Goal: Task Accomplishment & Management: Use online tool/utility

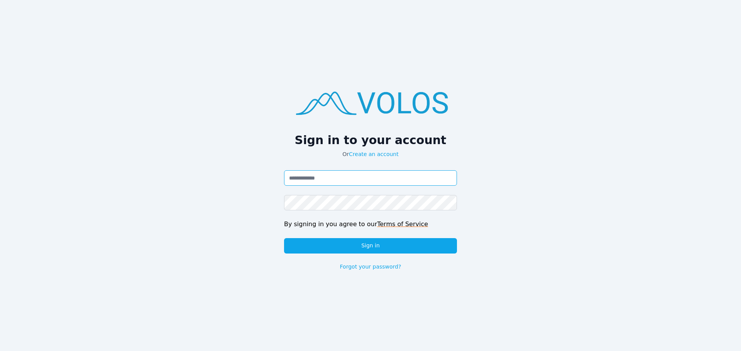
click at [328, 178] on input "Email address" at bounding box center [370, 178] width 173 height 15
type input "**********"
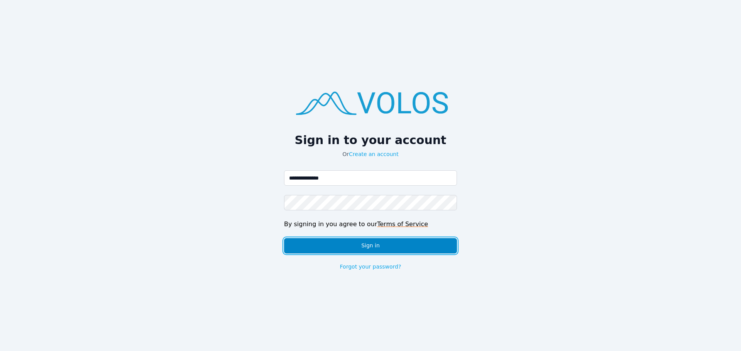
click at [382, 243] on button "Sign in" at bounding box center [370, 245] width 173 height 15
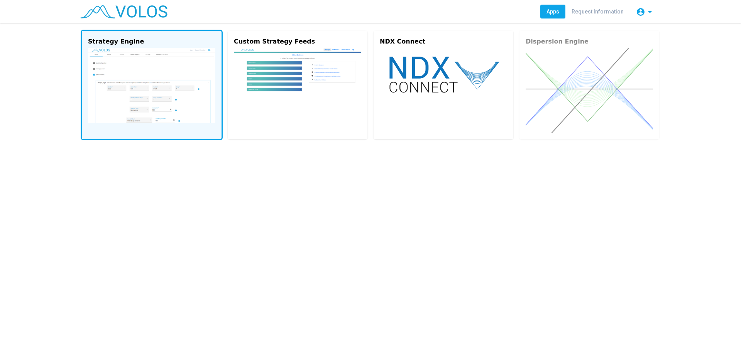
click at [154, 71] on img at bounding box center [151, 85] width 127 height 75
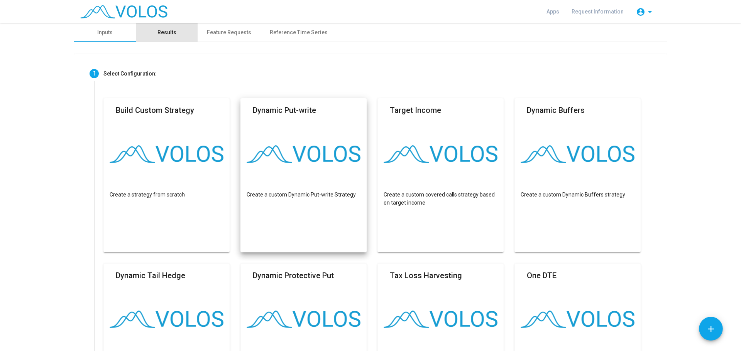
click at [164, 29] on div "Results" at bounding box center [166, 33] width 19 height 8
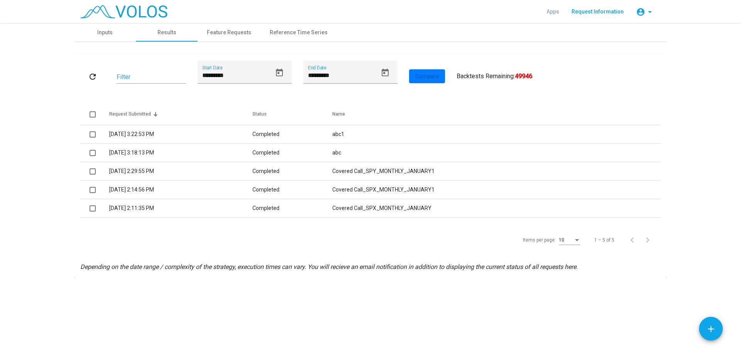
click at [598, 12] on span "Request Information" at bounding box center [597, 11] width 52 height 6
click at [296, 31] on div "Reference Time Series" at bounding box center [299, 33] width 58 height 8
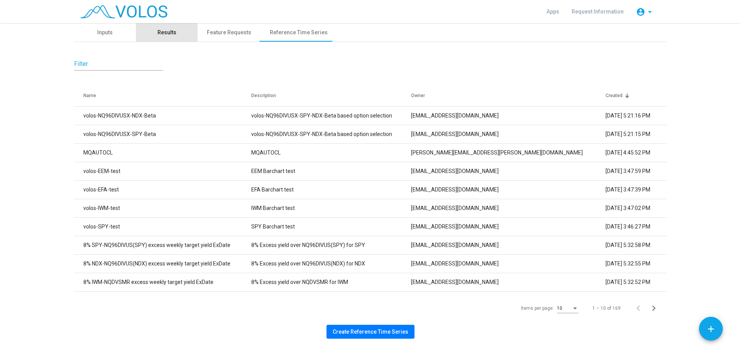
click at [164, 29] on div "Results" at bounding box center [166, 33] width 19 height 8
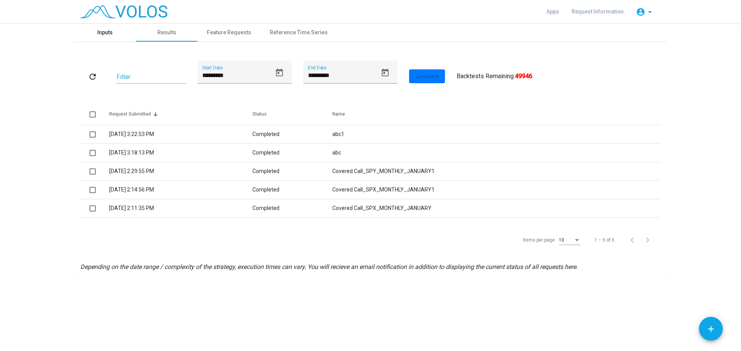
click at [107, 31] on div "Inputs" at bounding box center [104, 33] width 15 height 8
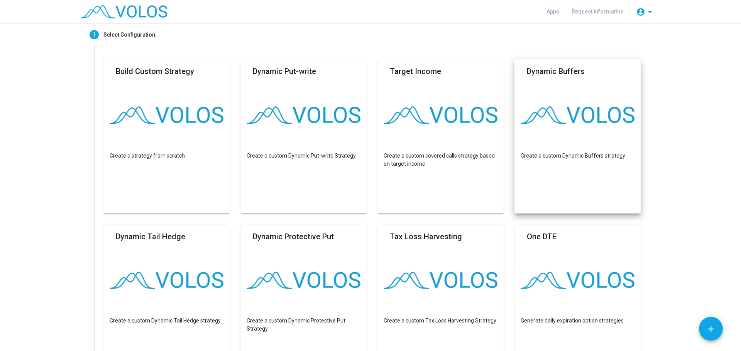
scroll to position [39, 0]
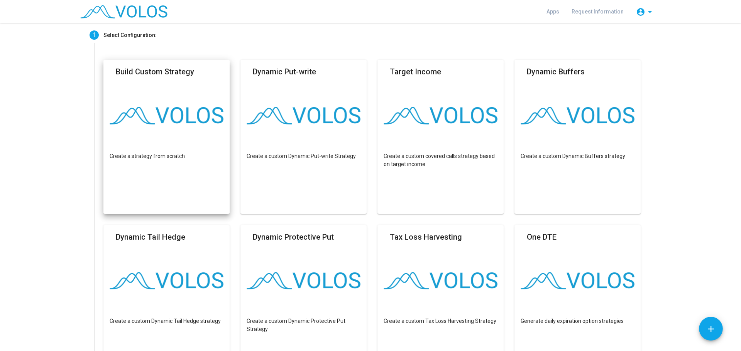
click at [172, 85] on mat-card "Build Custom Strategy Create a strategy from scratch" at bounding box center [166, 137] width 126 height 154
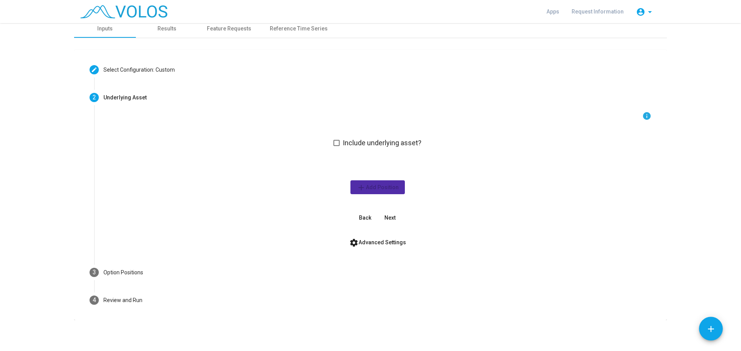
scroll to position [4, 0]
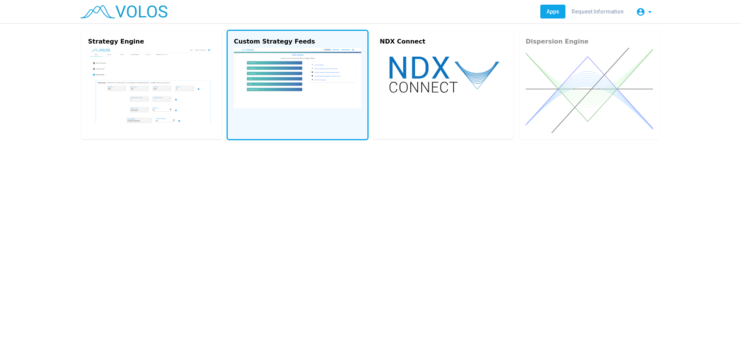
click at [334, 113] on vs-card "Custom Strategy Feeds" at bounding box center [298, 85] width 140 height 108
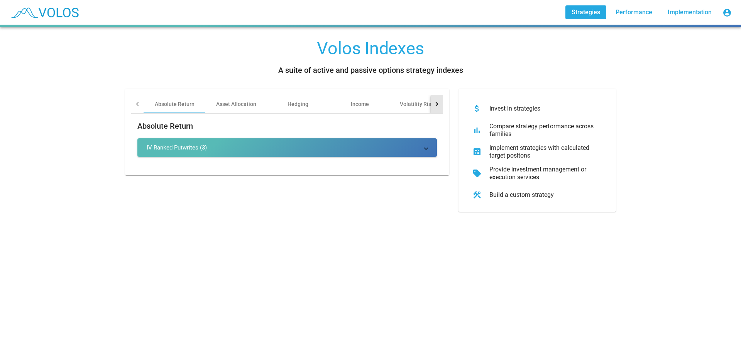
click at [434, 103] on div at bounding box center [436, 104] width 4 height 4
click at [339, 103] on div "Volatility Risk Premia" at bounding box center [334, 104] width 53 height 8
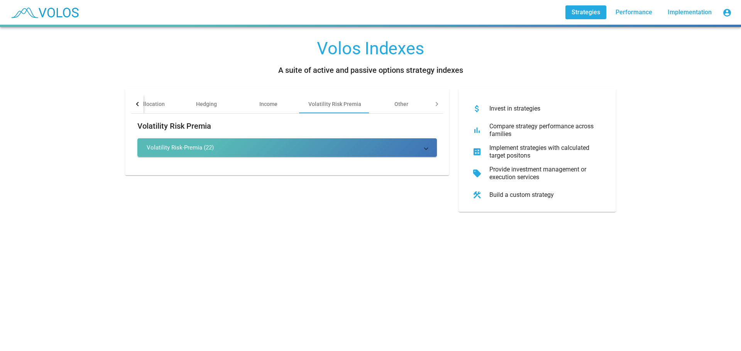
click at [221, 148] on mat-panel-title "Volatility Risk-Premia (22)" at bounding box center [283, 148] width 272 height 8
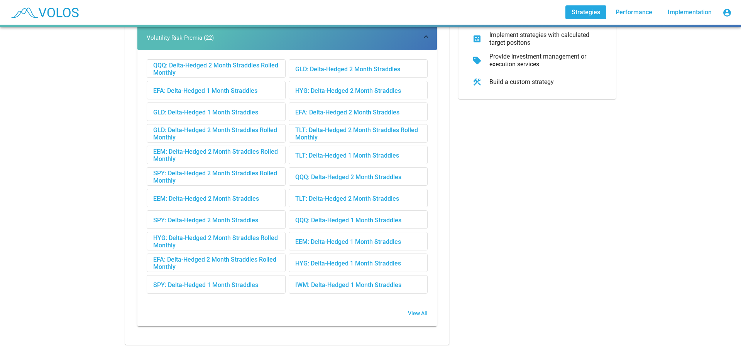
scroll to position [119, 0]
click at [416, 311] on span "View All" at bounding box center [418, 314] width 20 height 6
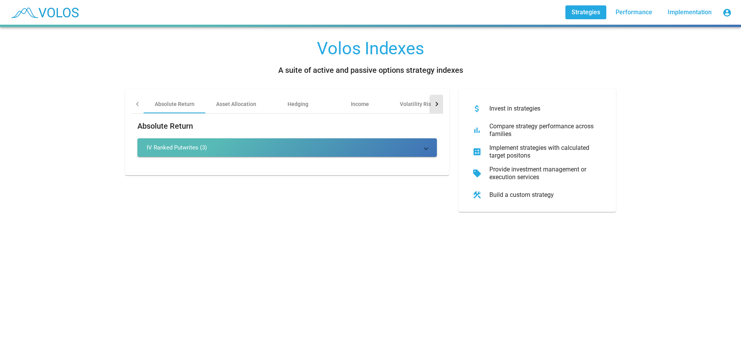
click at [434, 103] on div at bounding box center [436, 104] width 4 height 4
drag, startPoint x: 434, startPoint y: 103, endPoint x: 427, endPoint y: 102, distance: 6.3
click at [434, 103] on div at bounding box center [436, 104] width 4 height 4
click at [398, 100] on div "Other" at bounding box center [401, 104] width 62 height 19
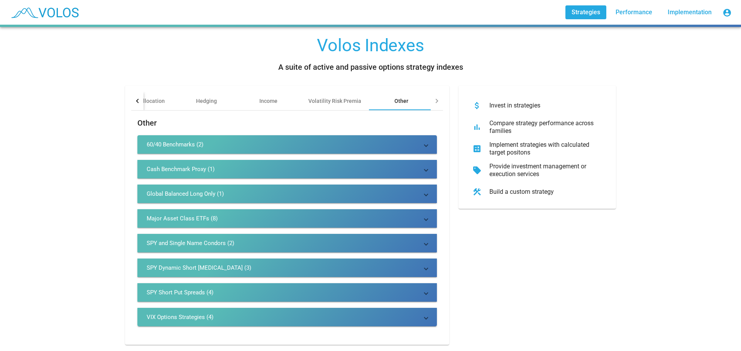
scroll to position [9, 0]
click at [180, 141] on div "60/40 Benchmarks (2)" at bounding box center [175, 145] width 57 height 8
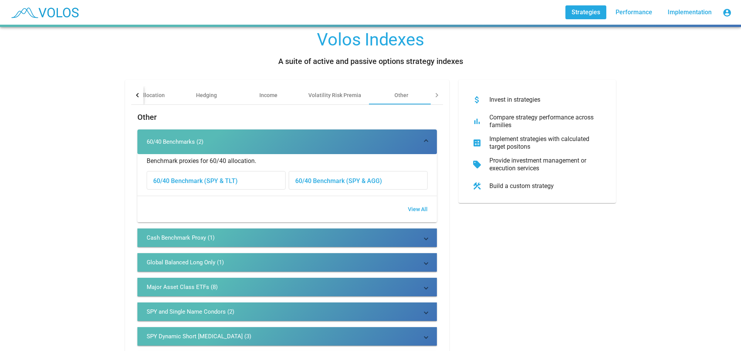
click at [180, 136] on mat-expansion-panel-header "60/40 Benchmarks (2)" at bounding box center [286, 142] width 299 height 25
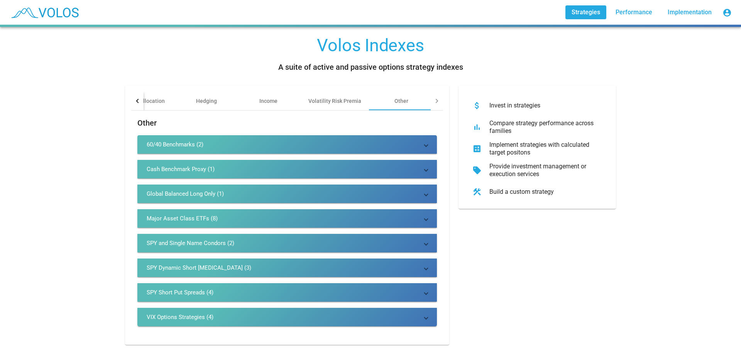
click at [182, 166] on div "Cash Benchmark Proxy (1)" at bounding box center [181, 170] width 68 height 8
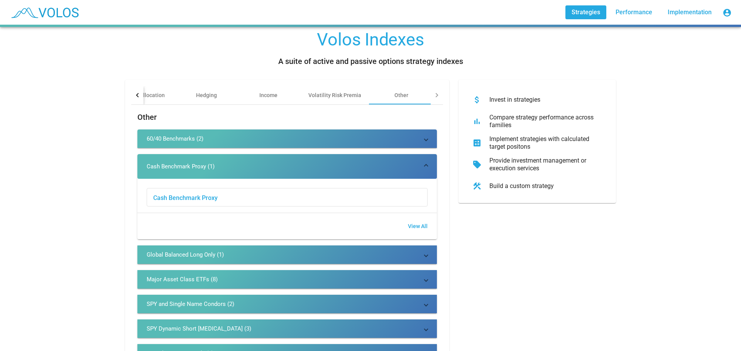
click at [182, 163] on div "Cash Benchmark Proxy (1)" at bounding box center [181, 167] width 68 height 8
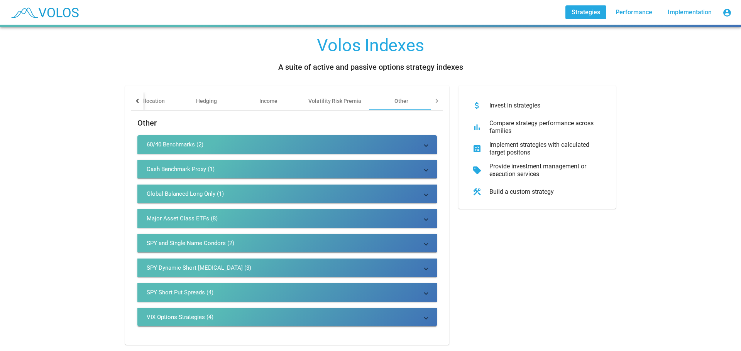
click at [182, 166] on div "Cash Benchmark Proxy (1)" at bounding box center [181, 170] width 68 height 8
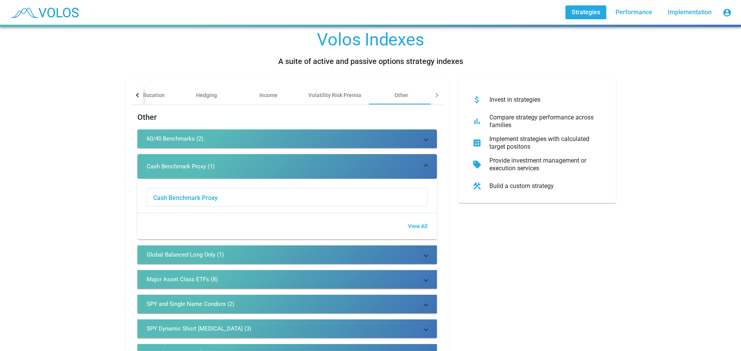
click at [189, 164] on div "Cash Benchmark Proxy (1)" at bounding box center [181, 167] width 68 height 8
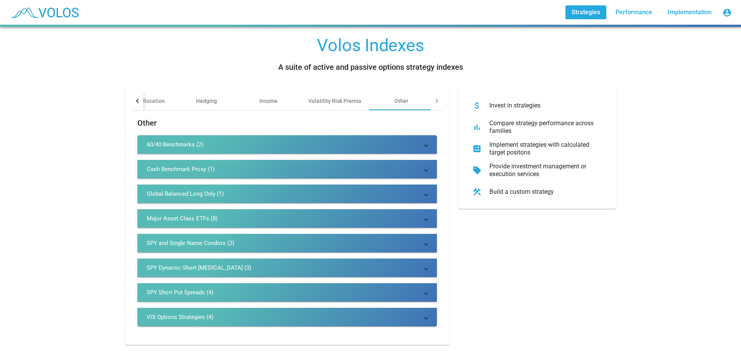
click at [199, 190] on div "Global Balanced Long Only (1)" at bounding box center [185, 194] width 77 height 8
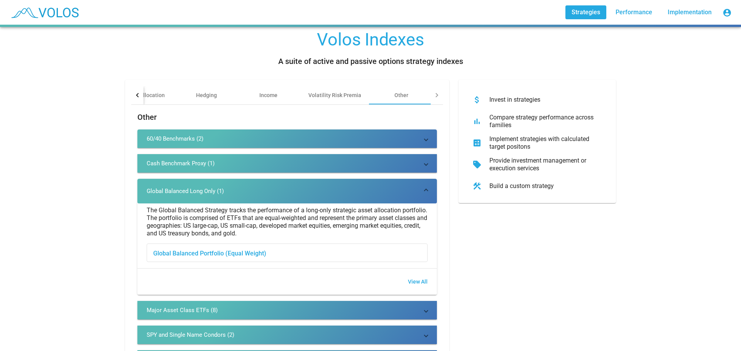
click at [199, 188] on div "Global Balanced Long Only (1)" at bounding box center [185, 192] width 77 height 8
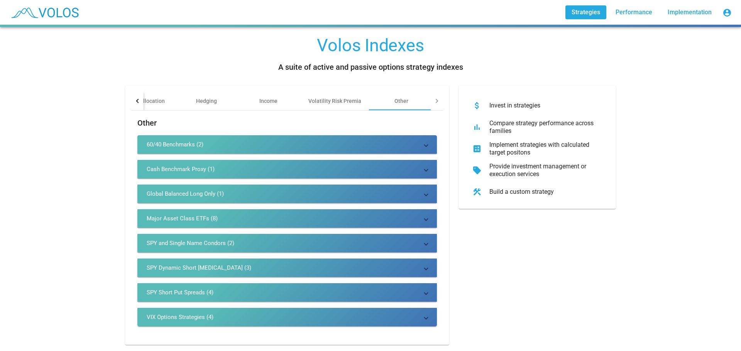
click at [185, 215] on div "Major Asset Class ETFs (8)" at bounding box center [182, 219] width 71 height 8
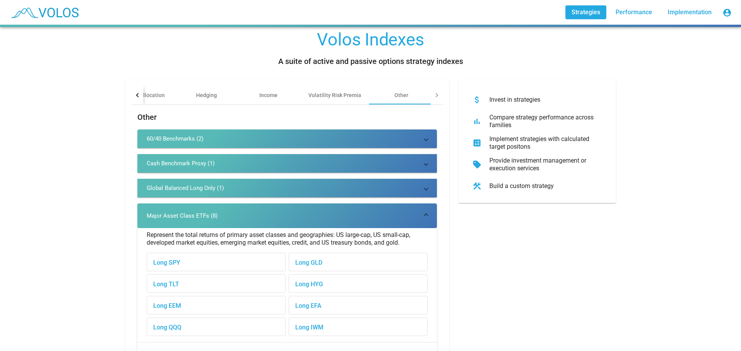
click at [188, 215] on div "Major Asset Class ETFs (8)" at bounding box center [182, 216] width 71 height 8
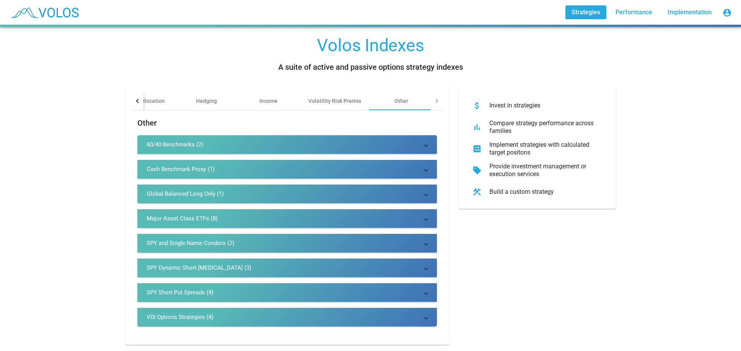
click at [196, 240] on div "SPY and Single Name Condors (2)" at bounding box center [191, 244] width 88 height 8
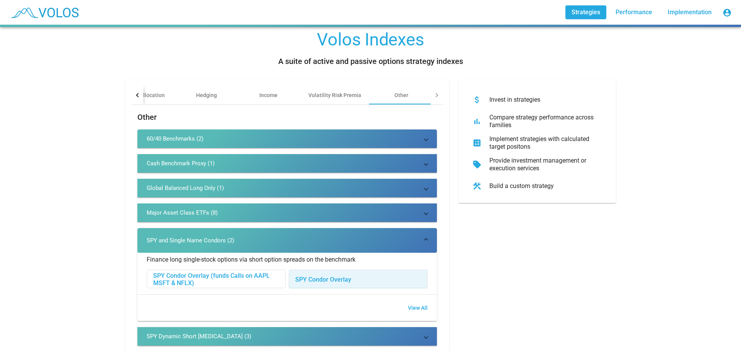
click at [326, 280] on div "SPY Condor Overlay" at bounding box center [358, 279] width 138 height 19
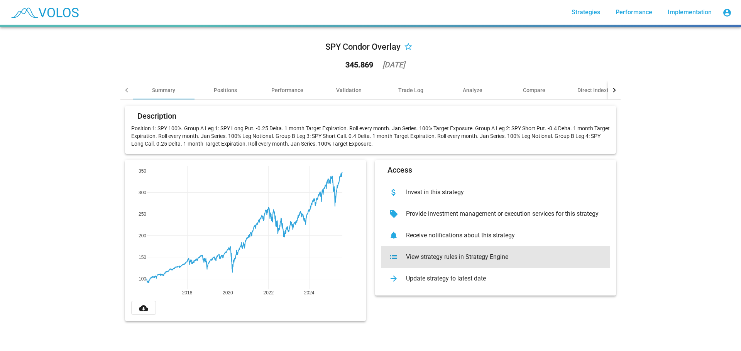
click at [462, 254] on div "View strategy rules in Strategy Engine" at bounding box center [502, 257] width 204 height 8
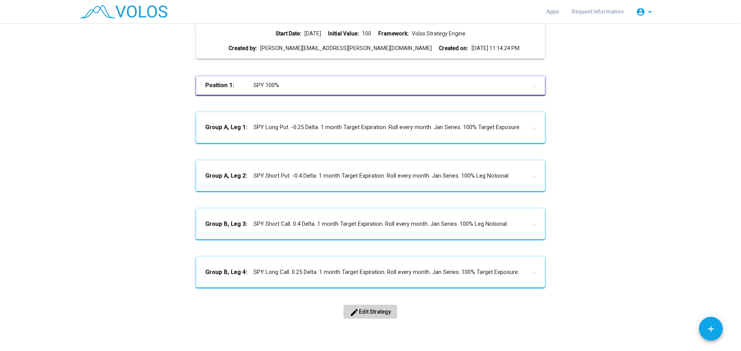
scroll to position [77, 0]
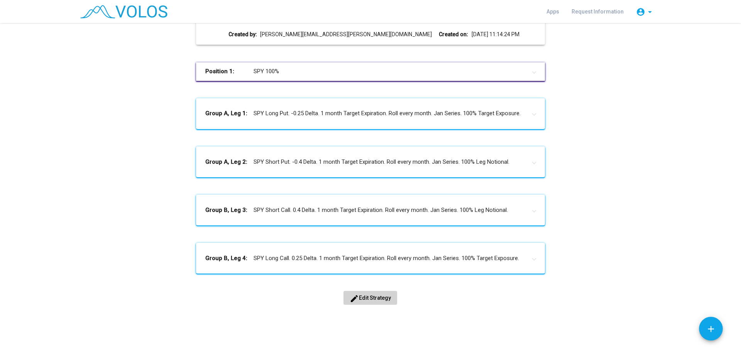
drag, startPoint x: 376, startPoint y: 296, endPoint x: 593, endPoint y: 237, distance: 224.3
click at [593, 237] on div "SPY Condor Overlay Start Date: [DATE] Initial Value: 100 Framework: Volos Strat…" at bounding box center [370, 149] width 581 height 346
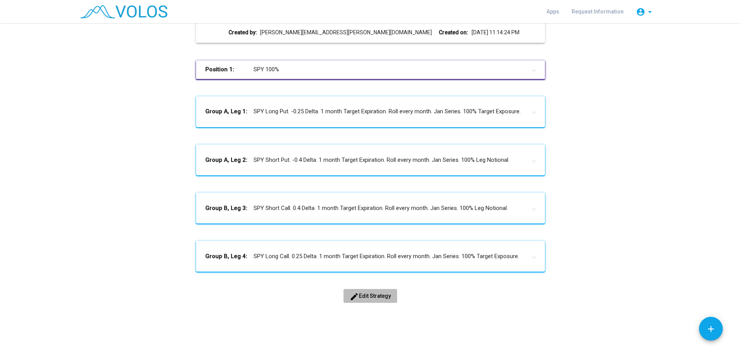
click at [364, 293] on span "edit Edit Strategy" at bounding box center [370, 296] width 41 height 6
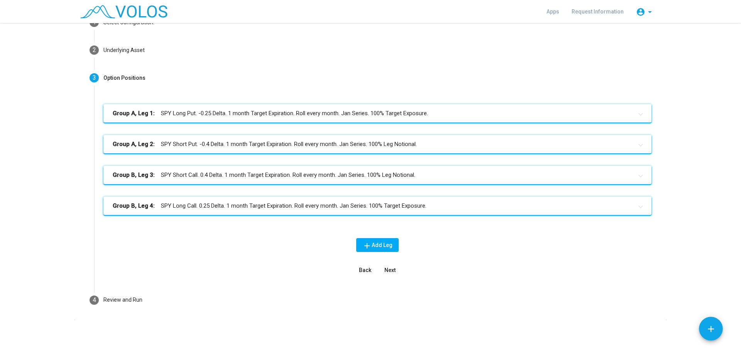
scroll to position [51, 0]
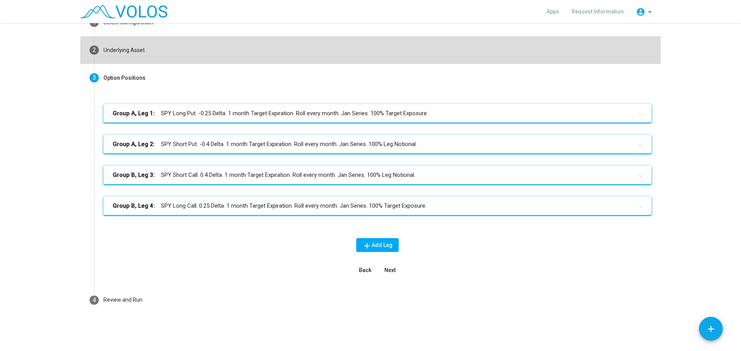
click at [93, 49] on span "2" at bounding box center [94, 49] width 3 height 7
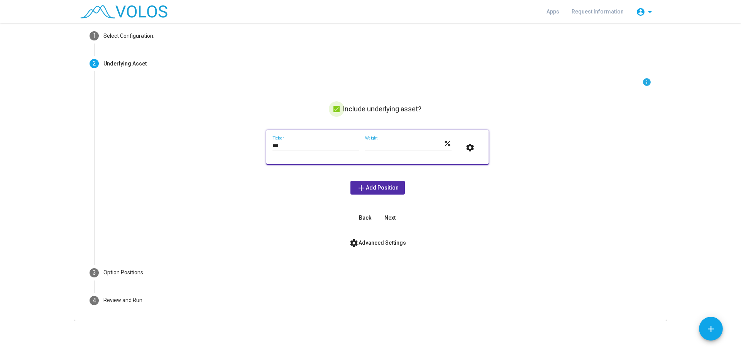
click at [334, 108] on span at bounding box center [336, 109] width 6 height 6
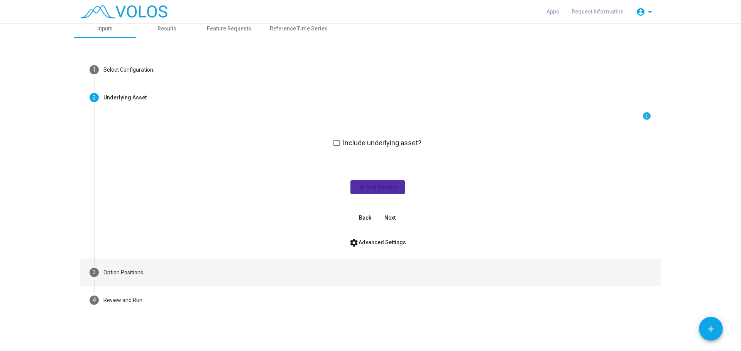
click at [109, 269] on div "Option Positions" at bounding box center [123, 273] width 40 height 8
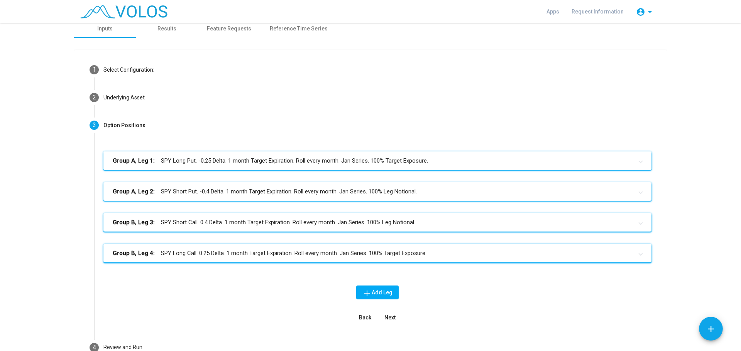
click at [197, 161] on mat-panel-title "Group A, Leg 1: SPY Long Put. -0.25 Delta. 1 month Target Expiration. Roll ever…" at bounding box center [373, 161] width 520 height 9
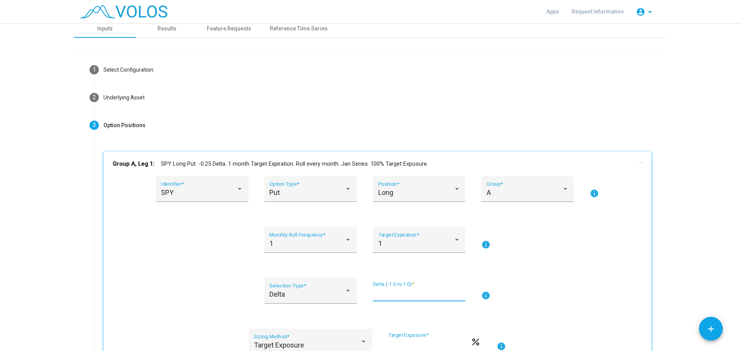
click at [386, 293] on input "*****" at bounding box center [419, 295] width 93 height 8
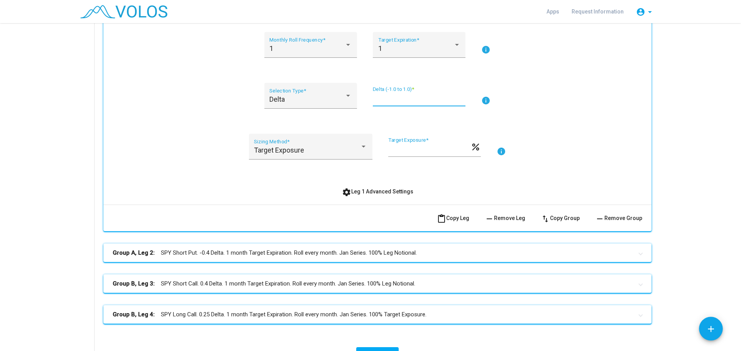
scroll to position [235, 0]
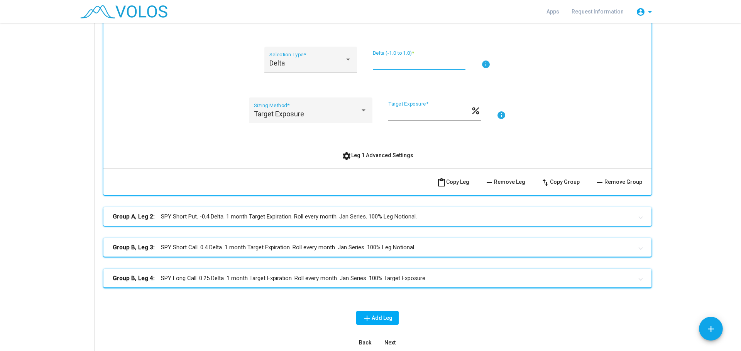
type input "*****"
click at [460, 217] on mat-panel-title "Group A, Leg 2: SPY Short Put. -0.4 Delta. 1 month Target Expiration. Roll ever…" at bounding box center [373, 217] width 520 height 9
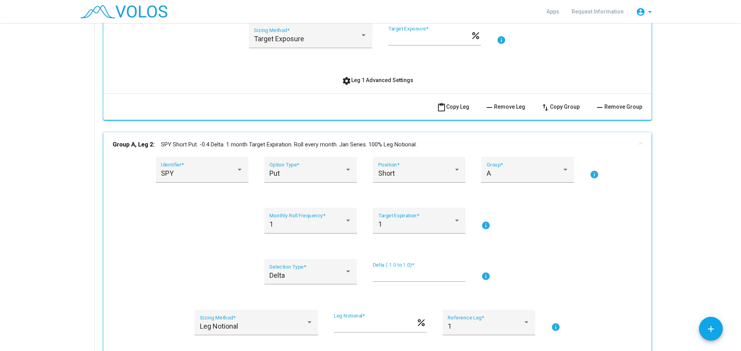
scroll to position [313, 0]
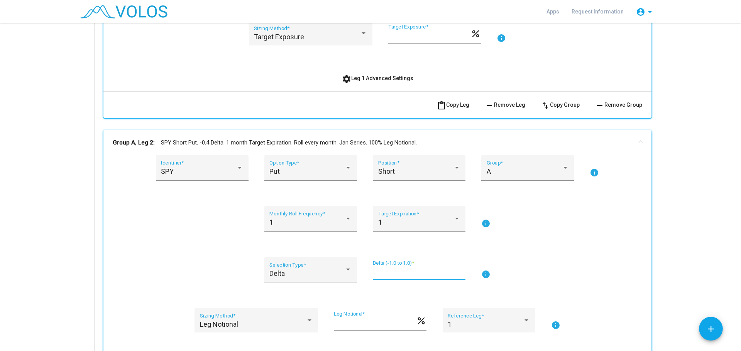
click at [384, 275] on input "****" at bounding box center [419, 273] width 93 height 8
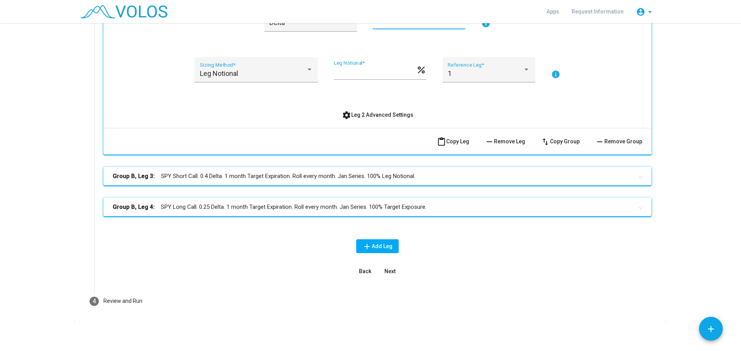
scroll to position [565, 0]
type input "****"
click at [478, 175] on mat-panel-title "Group B, Leg 3: SPY Short Call. 0.4 Delta. 1 month Target Expiration. Roll ever…" at bounding box center [373, 175] width 520 height 9
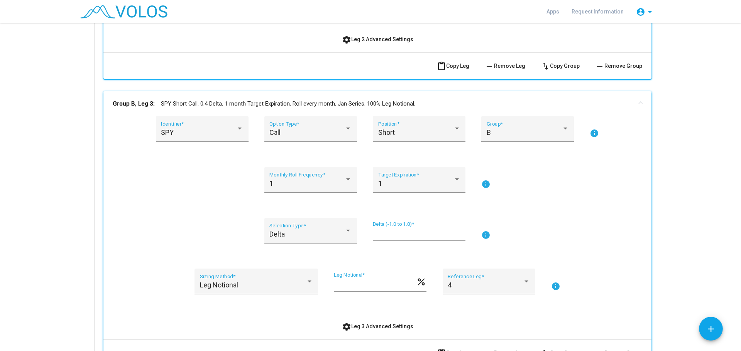
scroll to position [642, 0]
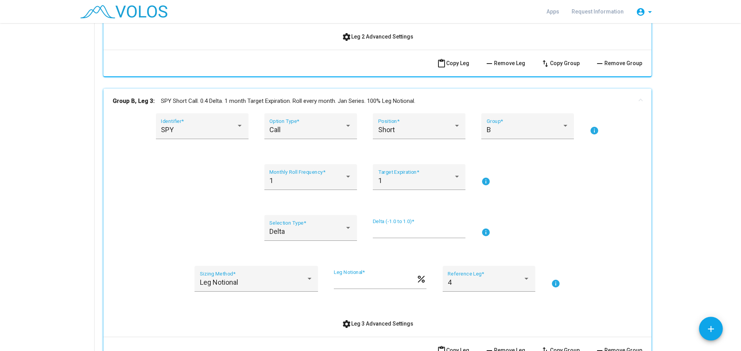
click at [386, 234] on input "***" at bounding box center [419, 232] width 93 height 8
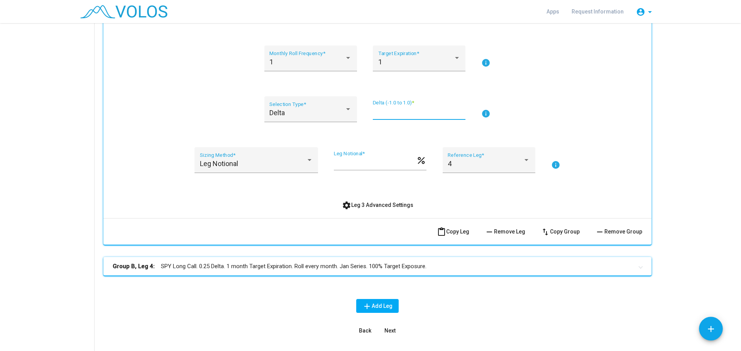
scroll to position [821, 0]
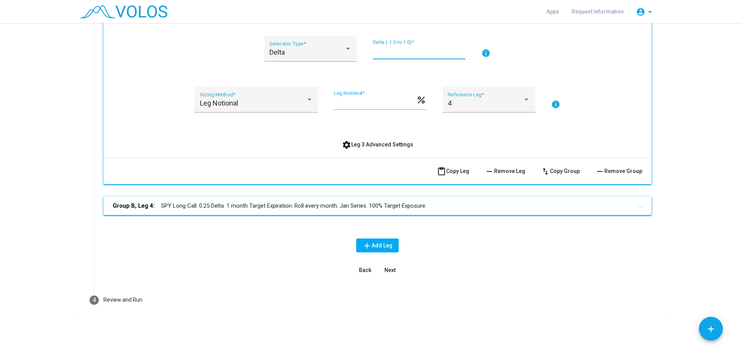
type input "***"
click at [544, 203] on mat-panel-title "Group B, Leg 4: SPY Long Call. 0.25 Delta. 1 month Target Expiration. Roll ever…" at bounding box center [373, 206] width 520 height 9
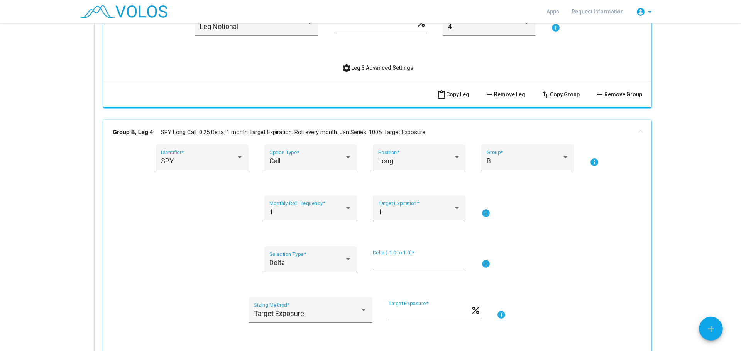
scroll to position [899, 0]
click at [388, 262] on input "****" at bounding box center [419, 263] width 93 height 8
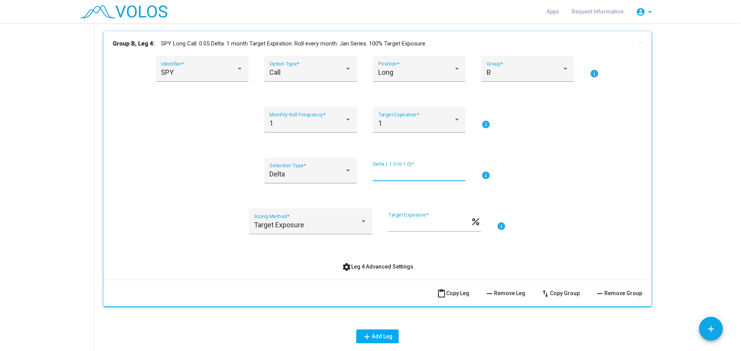
scroll to position [1014, 0]
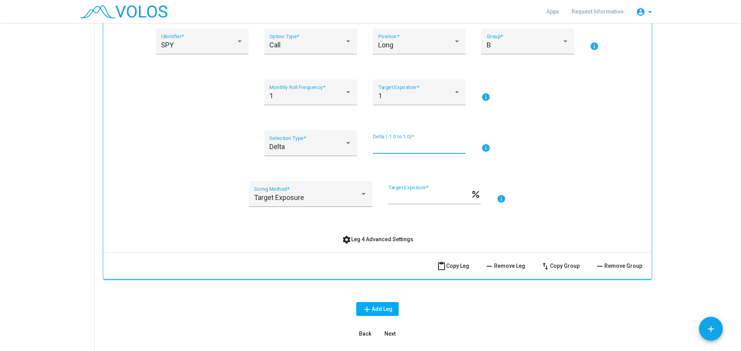
type input "****"
click at [387, 334] on span "Next" at bounding box center [389, 334] width 11 height 6
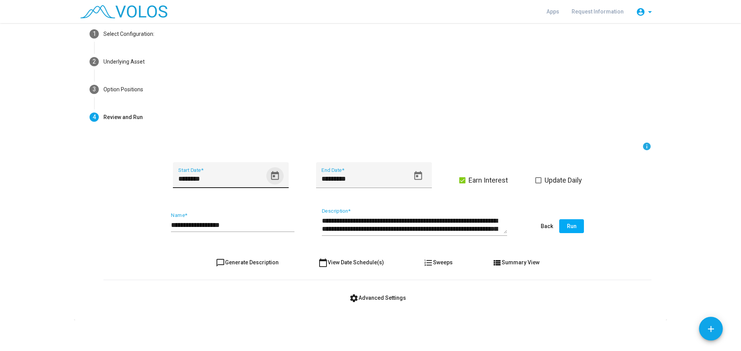
click at [271, 173] on icon "Open calendar" at bounding box center [275, 175] width 8 height 9
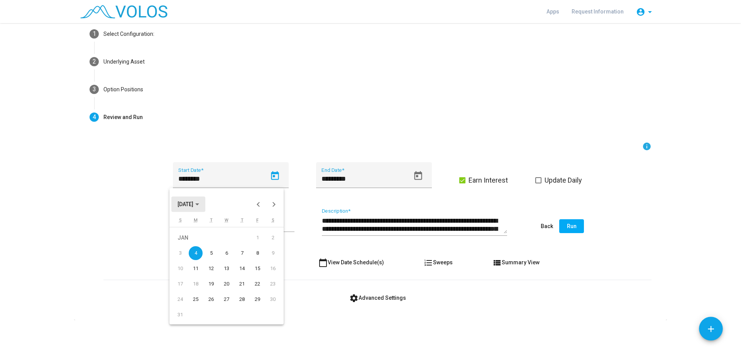
click at [191, 204] on span "JAN 2016" at bounding box center [185, 205] width 16 height 6
click at [216, 227] on div "2006" at bounding box center [213, 228] width 24 height 14
click at [187, 243] on div "JAN" at bounding box center [186, 244] width 24 height 14
click at [211, 251] on div "3" at bounding box center [211, 254] width 14 height 14
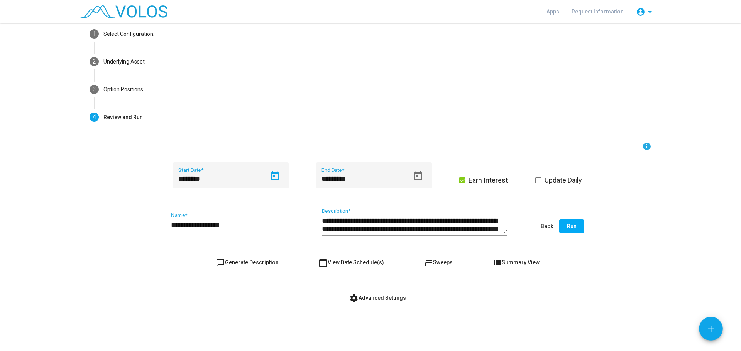
type input "********"
click at [233, 225] on input "**********" at bounding box center [232, 225] width 123 height 8
type input "**********"
click at [254, 259] on button "chat_bubble_outline Generate Description" at bounding box center [247, 263] width 75 height 14
type textarea "**********"
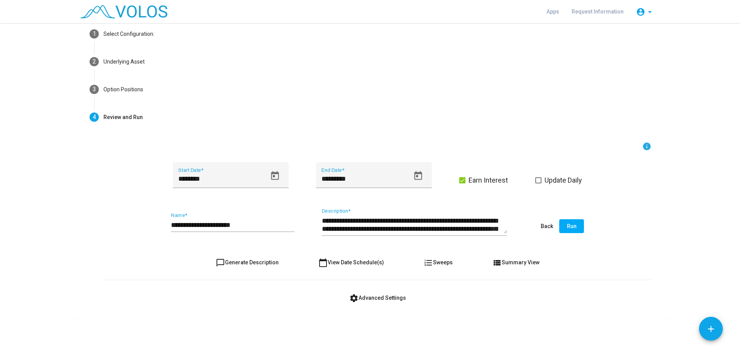
drag, startPoint x: 569, startPoint y: 225, endPoint x: 572, endPoint y: 194, distance: 31.0
click at [572, 194] on form "**********" at bounding box center [377, 223] width 548 height 163
click at [536, 182] on span at bounding box center [538, 180] width 6 height 6
click at [570, 224] on span "Run" at bounding box center [572, 226] width 10 height 6
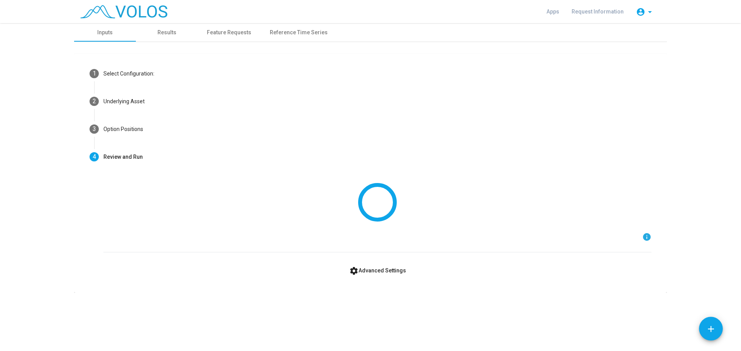
scroll to position [0, 0]
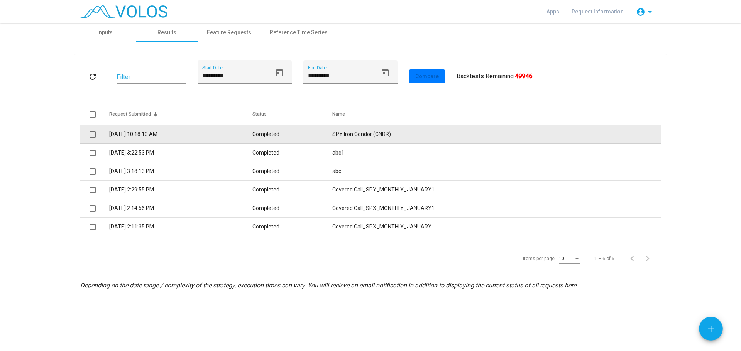
click at [290, 133] on td "Completed" at bounding box center [291, 134] width 79 height 19
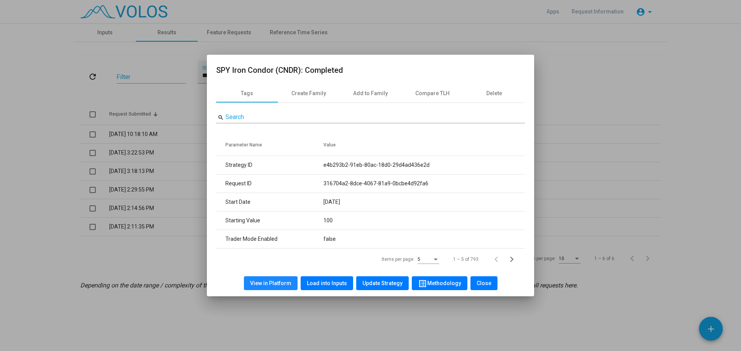
click at [275, 282] on span "View in Platform" at bounding box center [270, 283] width 41 height 6
click at [480, 281] on span "Close" at bounding box center [483, 283] width 15 height 6
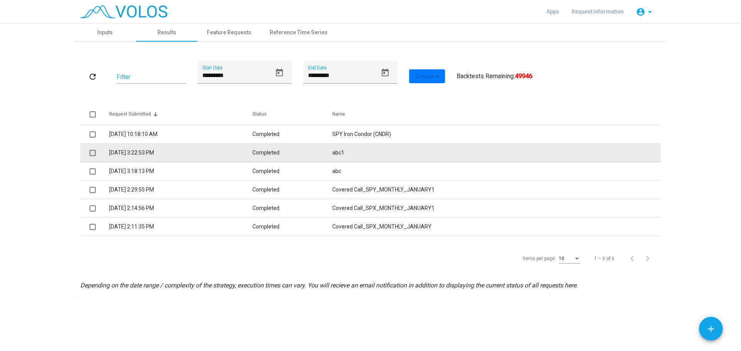
click at [602, 150] on td "abc1" at bounding box center [496, 153] width 328 height 19
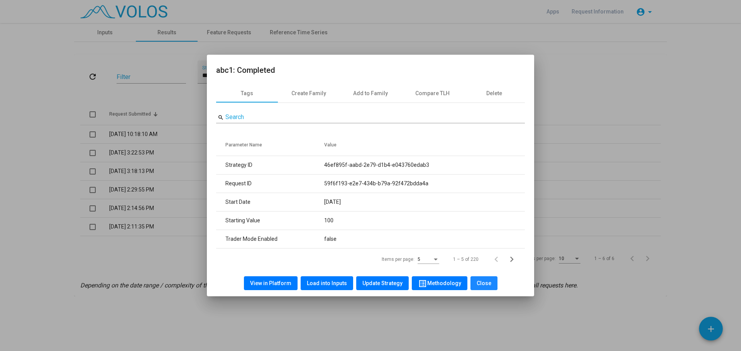
click at [480, 281] on span "Close" at bounding box center [483, 283] width 15 height 6
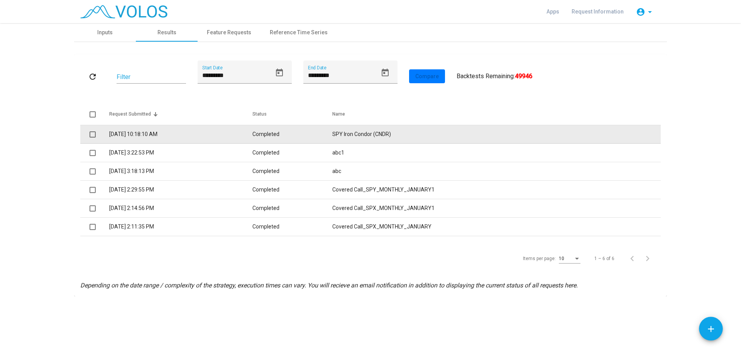
click at [383, 132] on td "SPY Iron Condor (CNDR)" at bounding box center [496, 134] width 328 height 19
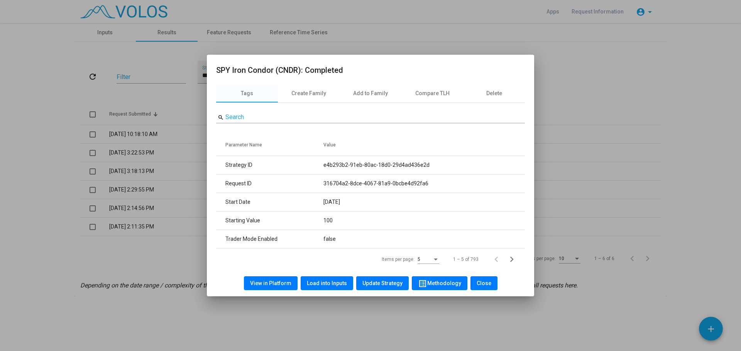
click at [280, 282] on span "View in Platform" at bounding box center [270, 283] width 41 height 6
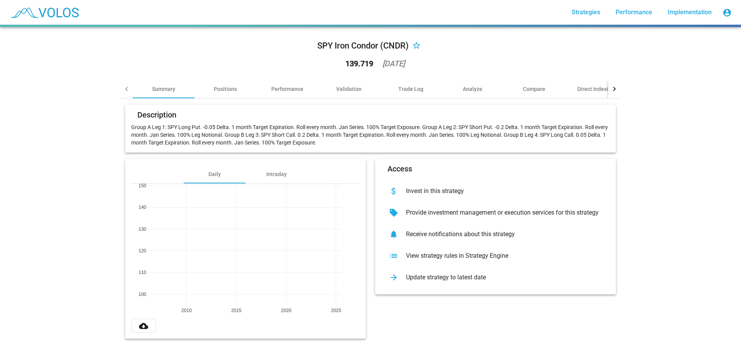
scroll to position [7, 0]
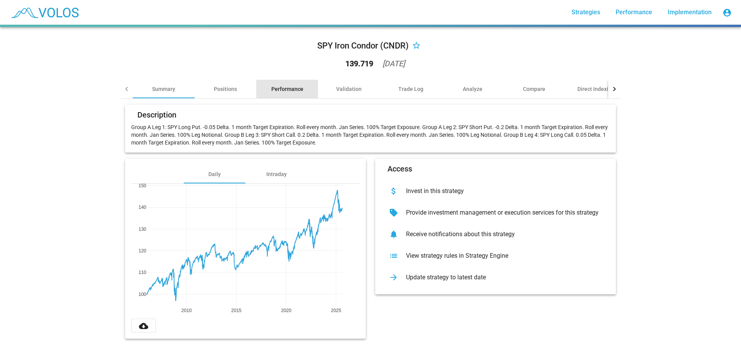
click at [284, 80] on div "Performance" at bounding box center [287, 89] width 62 height 19
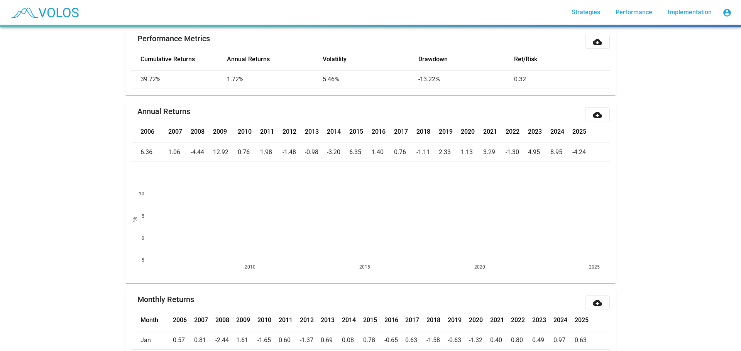
scroll to position [0, 0]
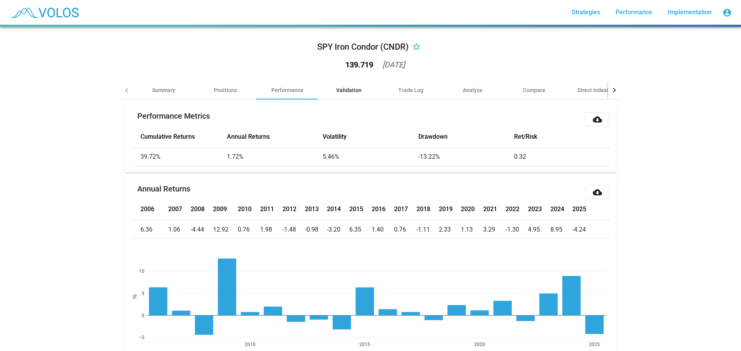
click at [352, 90] on div "Validation" at bounding box center [348, 90] width 25 height 8
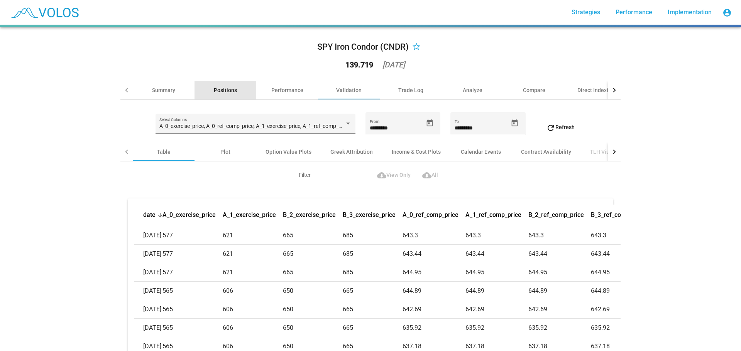
click at [216, 90] on div "Positions" at bounding box center [225, 90] width 23 height 8
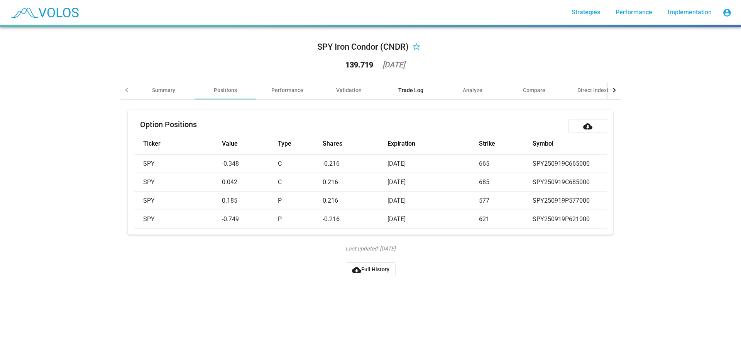
click at [410, 93] on div "Trade Log" at bounding box center [410, 90] width 25 height 8
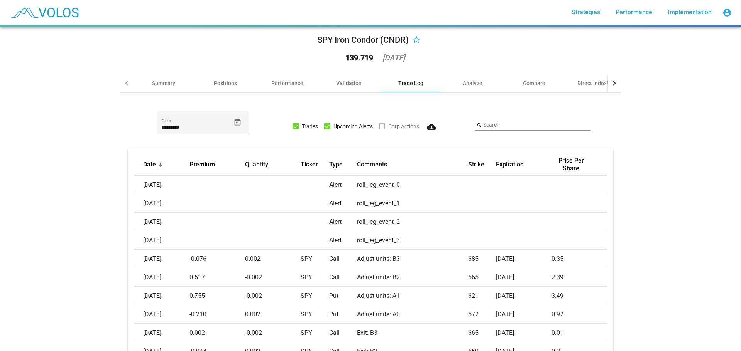
scroll to position [161, 0]
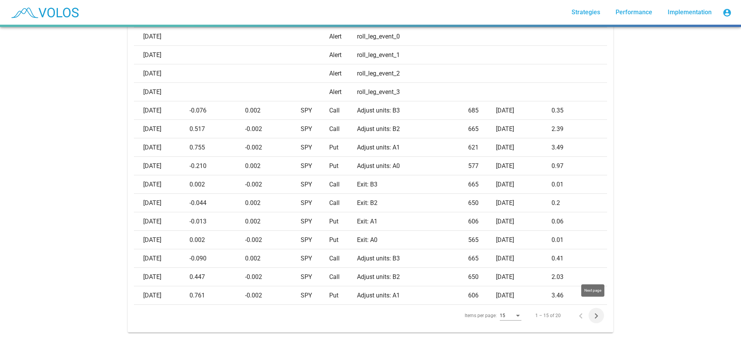
click at [591, 311] on icon "Next page" at bounding box center [596, 316] width 11 height 11
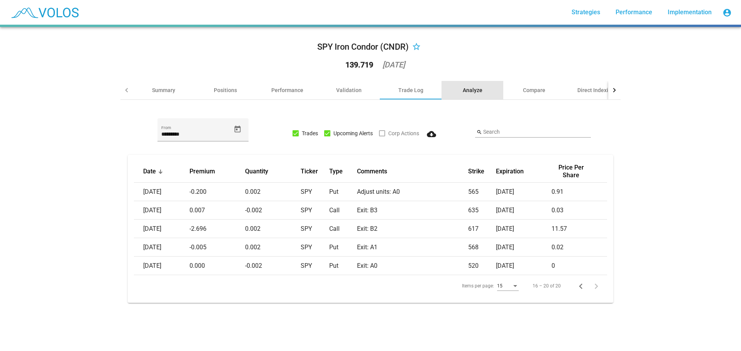
click at [470, 89] on div "Analyze" at bounding box center [473, 90] width 20 height 8
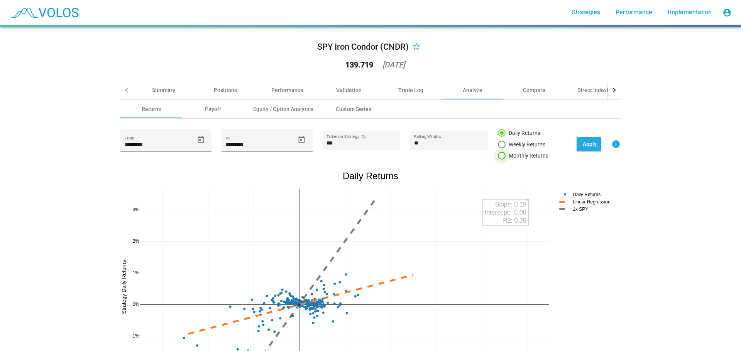
click at [499, 154] on div at bounding box center [502, 156] width 8 height 8
click at [587, 141] on span "Apply" at bounding box center [590, 144] width 14 height 6
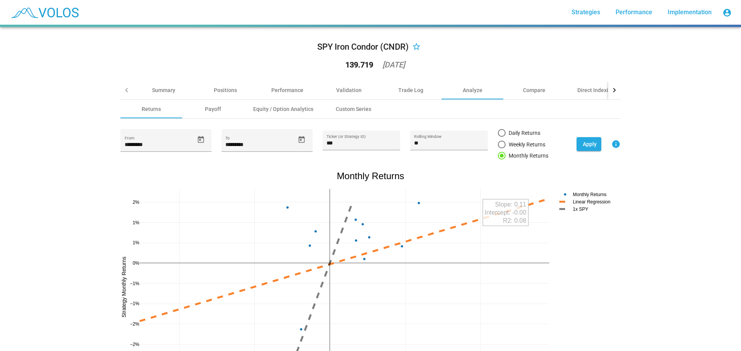
click at [668, 124] on div "SPY Iron Condor (CNDR) star_border 139.719 2025-08-18 Summary Positions Perform…" at bounding box center [370, 189] width 741 height 324
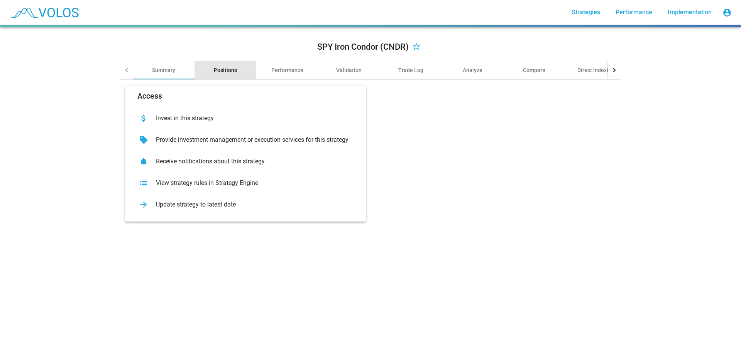
click at [224, 67] on div "Positions" at bounding box center [225, 70] width 23 height 8
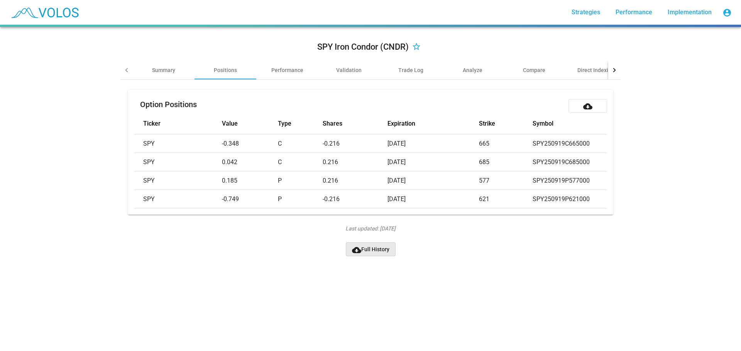
click at [379, 253] on span "cloud_download Full History" at bounding box center [370, 250] width 37 height 6
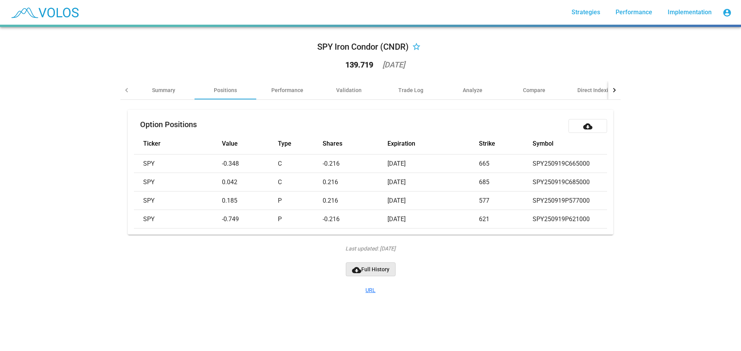
click at [380, 273] on span "cloud_download Full History" at bounding box center [370, 270] width 37 height 6
click at [125, 88] on div at bounding box center [127, 90] width 4 height 4
click at [164, 88] on div "Summary" at bounding box center [163, 90] width 23 height 8
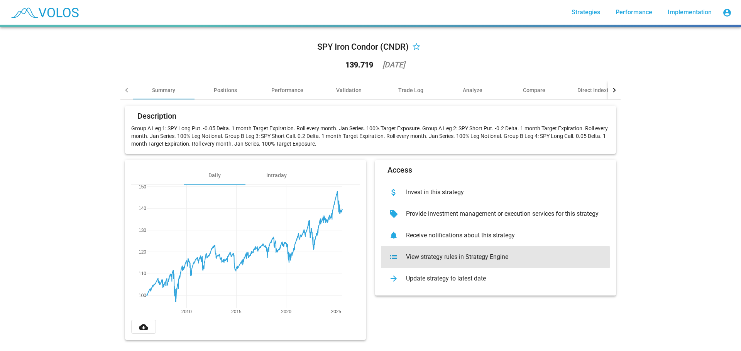
click at [488, 258] on div "View strategy rules in Strategy Engine" at bounding box center [502, 257] width 204 height 8
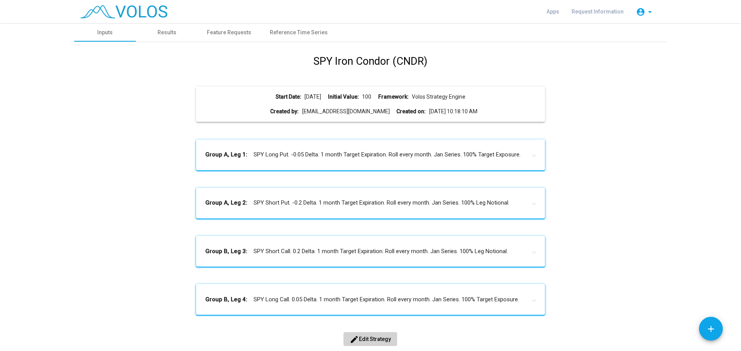
click at [378, 149] on mat-expansion-panel-header "Group A, Leg 1: SPY Long Put. -0.05 Delta. 1 month Target Expiration. Roll ever…" at bounding box center [370, 155] width 348 height 31
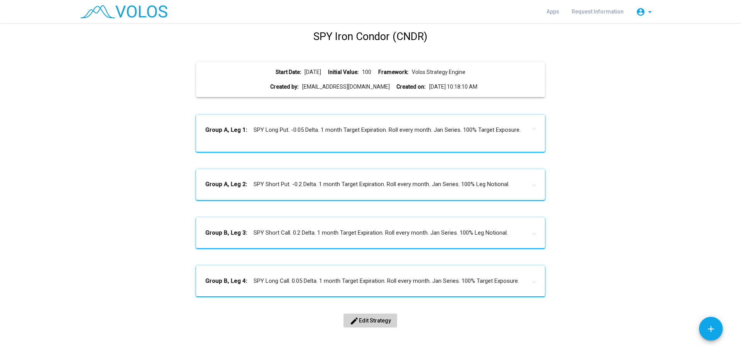
scroll to position [11, 0]
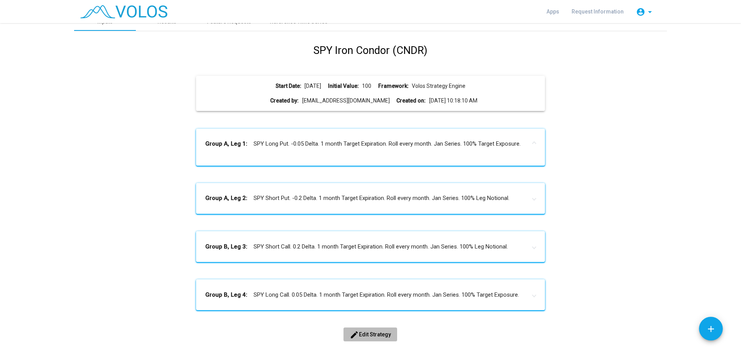
click at [378, 334] on span "edit Edit Strategy" at bounding box center [370, 335] width 41 height 6
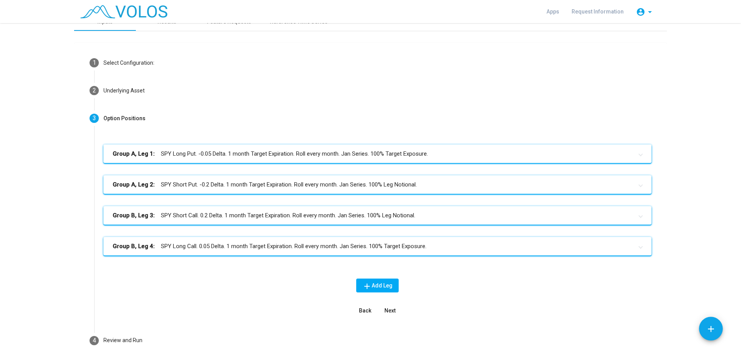
click at [353, 153] on mat-panel-title "Group A, Leg 1: SPY Long Put. -0.05 Delta. 1 month Target Expiration. Roll ever…" at bounding box center [373, 154] width 520 height 9
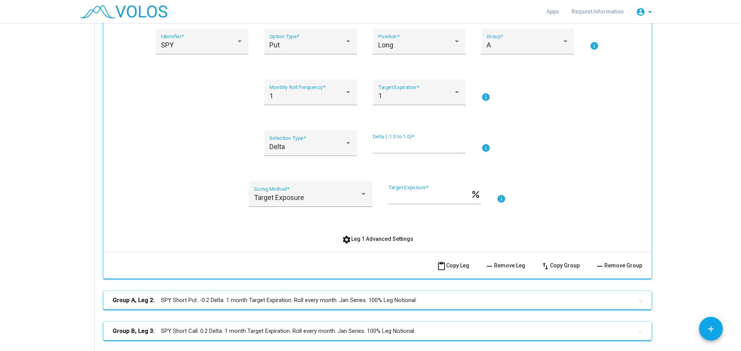
scroll to position [165, 0]
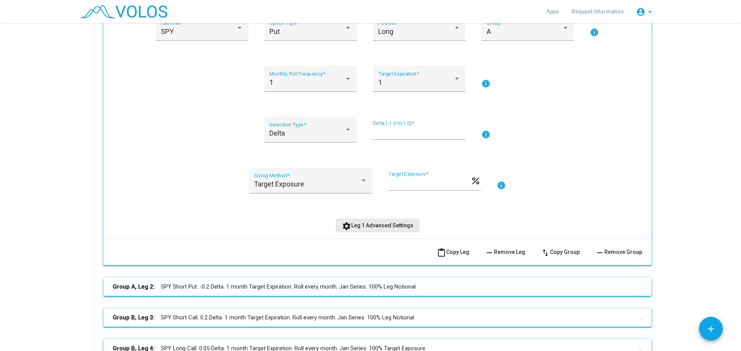
click at [392, 223] on span "settings Leg 1 Advanced Settings" at bounding box center [377, 226] width 71 height 6
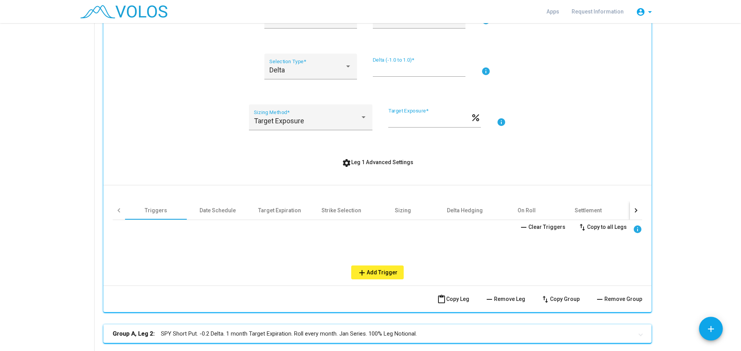
scroll to position [242, 0]
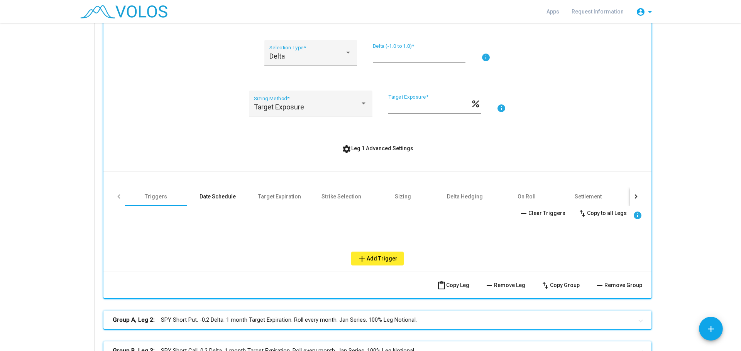
click at [225, 197] on div "Date Schedule" at bounding box center [217, 197] width 36 height 8
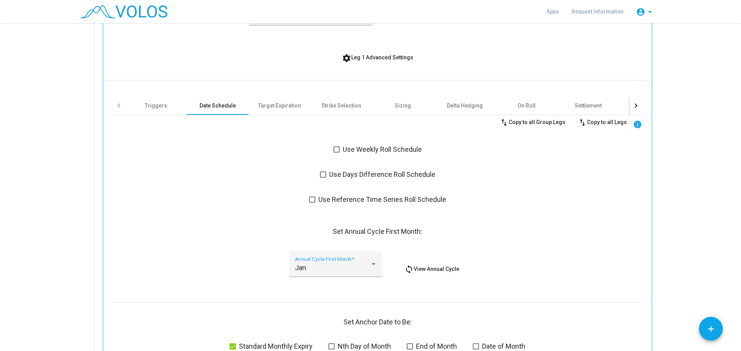
scroll to position [319, 0]
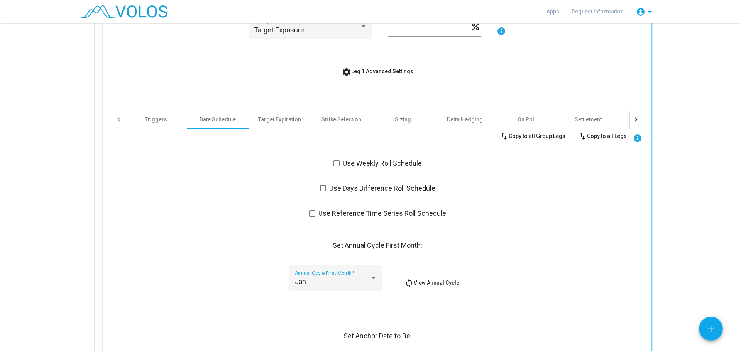
click at [334, 164] on span at bounding box center [336, 164] width 6 height 6
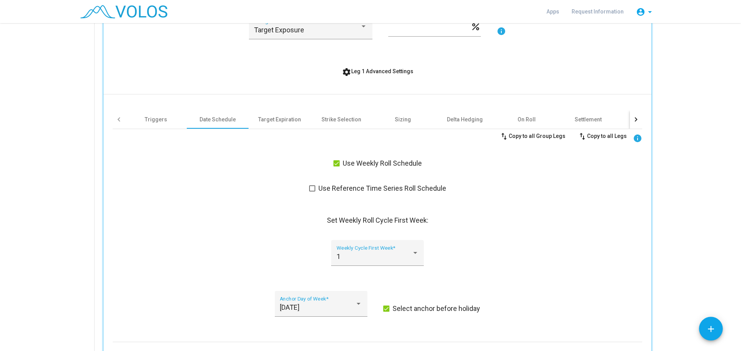
click at [334, 162] on span at bounding box center [336, 164] width 6 height 6
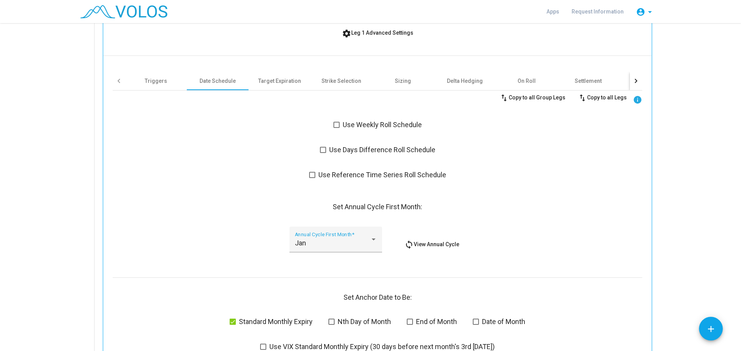
scroll to position [397, 0]
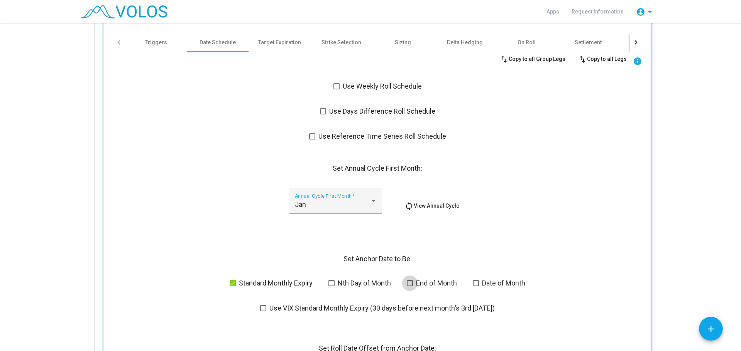
click at [407, 284] on span at bounding box center [410, 283] width 6 height 6
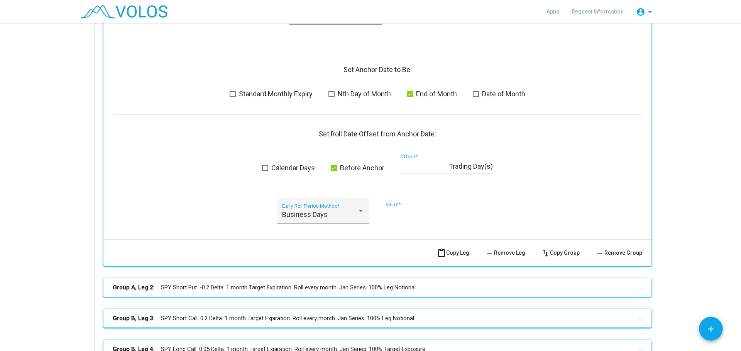
scroll to position [590, 0]
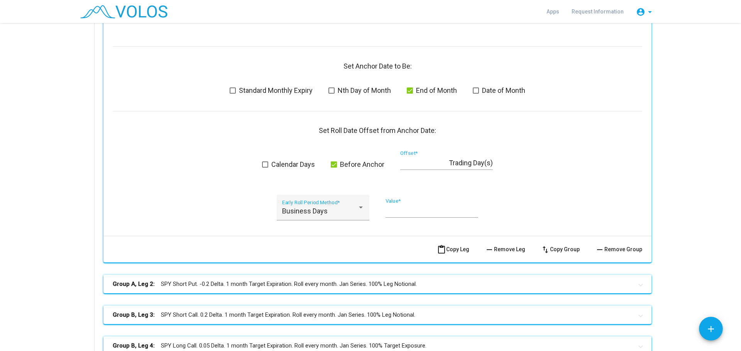
click at [433, 282] on mat-panel-title "Group A, Leg 2: SPY Short Put. -0.2 Delta. 1 month Target Expiration. Roll ever…" at bounding box center [373, 284] width 520 height 9
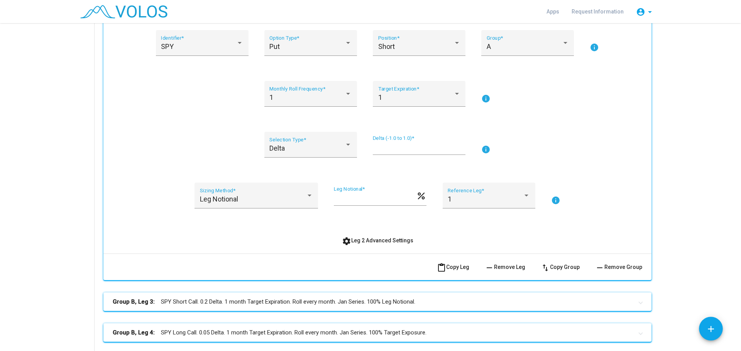
scroll to position [860, 0]
click at [377, 238] on span "settings Leg 2 Advanced Settings" at bounding box center [377, 240] width 71 height 6
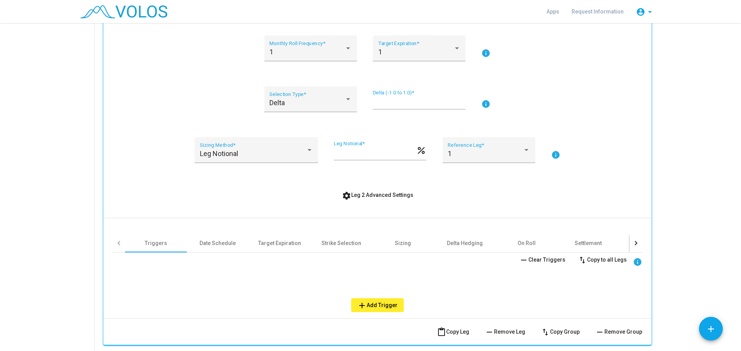
scroll to position [975, 0]
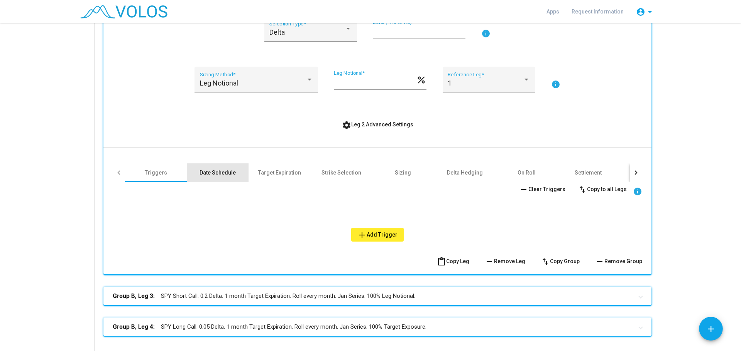
click at [215, 173] on div "Date Schedule" at bounding box center [217, 173] width 36 height 8
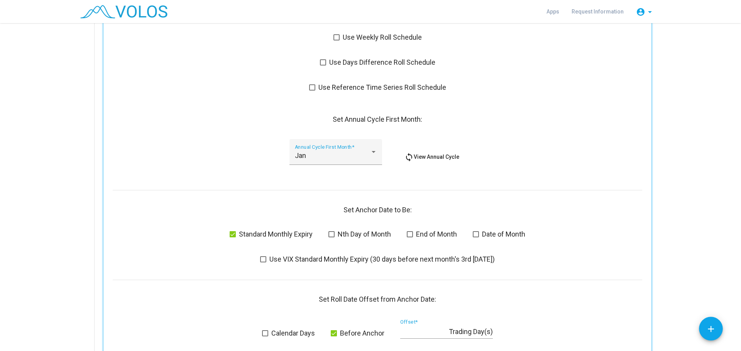
scroll to position [1168, 0]
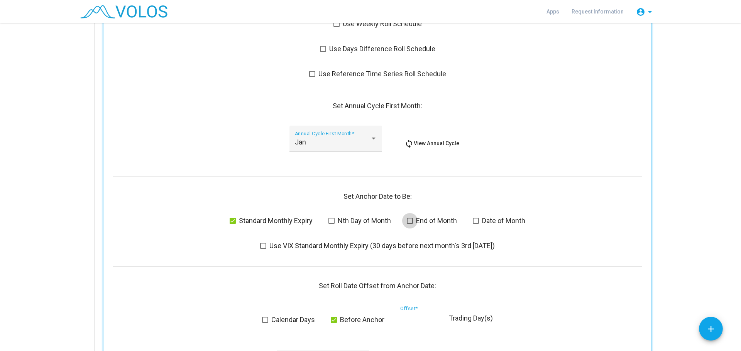
click at [407, 223] on span at bounding box center [410, 221] width 6 height 6
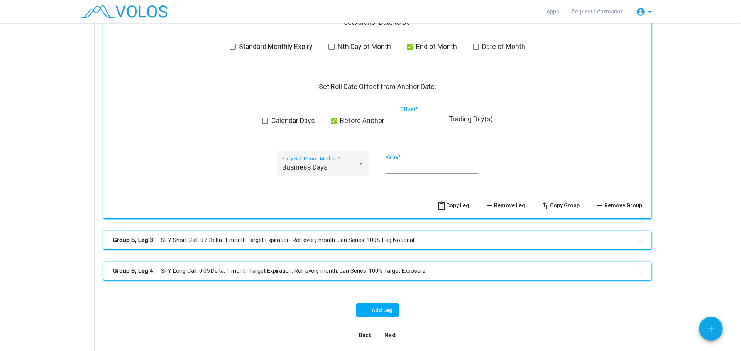
scroll to position [1400, 0]
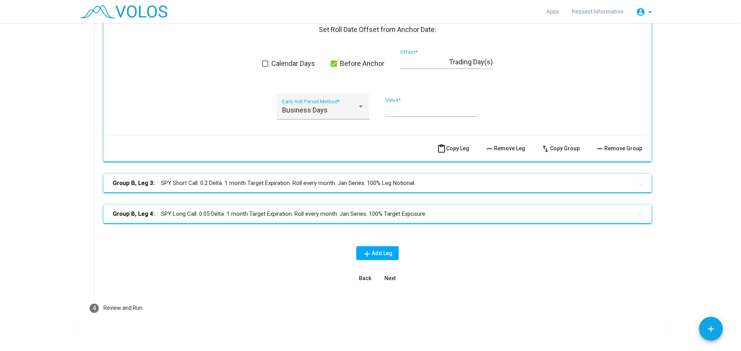
click at [421, 184] on mat-panel-title "Group B, Leg 3: SPY Short Call. 0.2 Delta. 1 month Target Expiration. Roll ever…" at bounding box center [373, 183] width 520 height 9
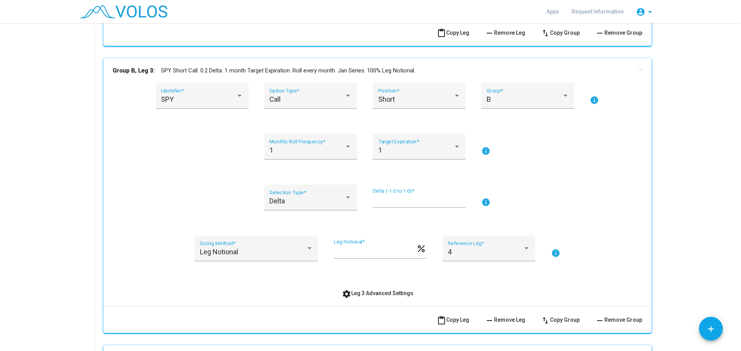
scroll to position [1593, 0]
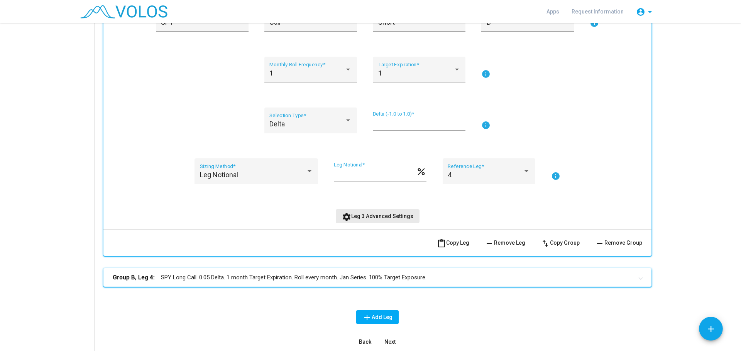
click at [395, 216] on span "settings Leg 3 Advanced Settings" at bounding box center [377, 216] width 71 height 6
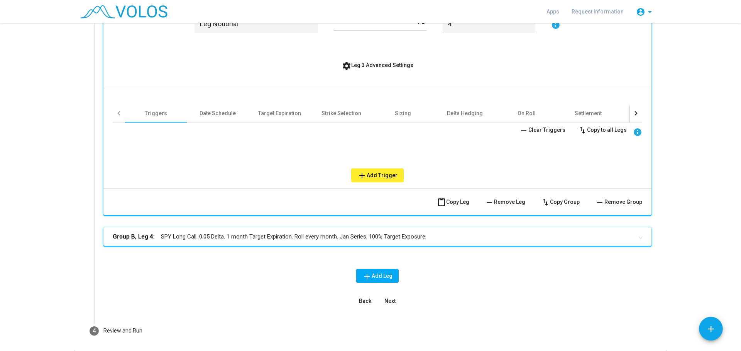
scroll to position [1747, 0]
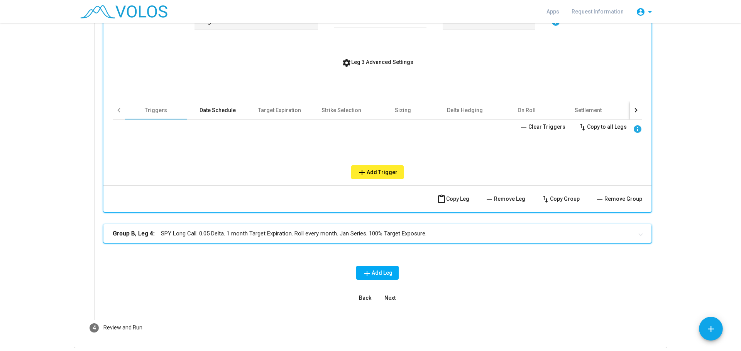
click at [218, 110] on div "Date Schedule" at bounding box center [217, 110] width 36 height 8
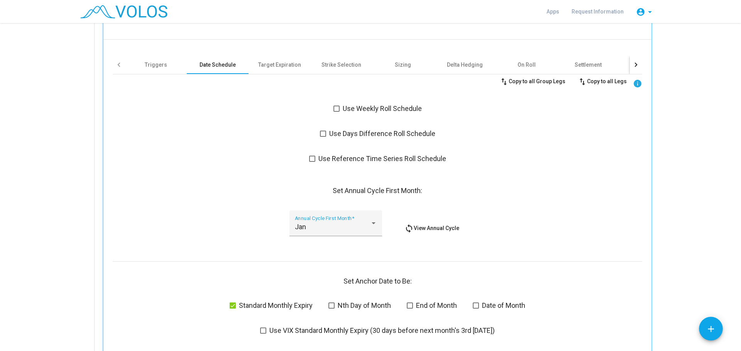
scroll to position [1901, 0]
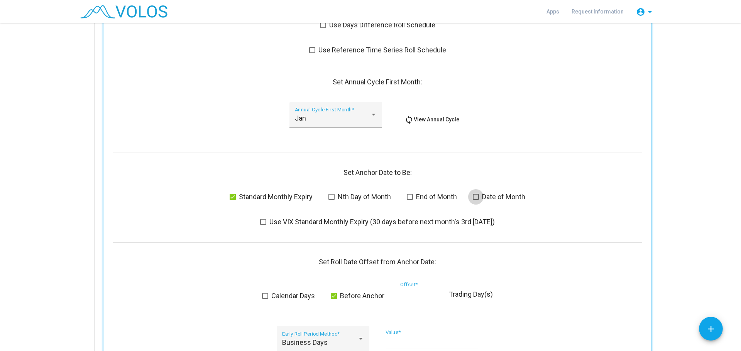
click at [475, 198] on span at bounding box center [476, 197] width 6 height 6
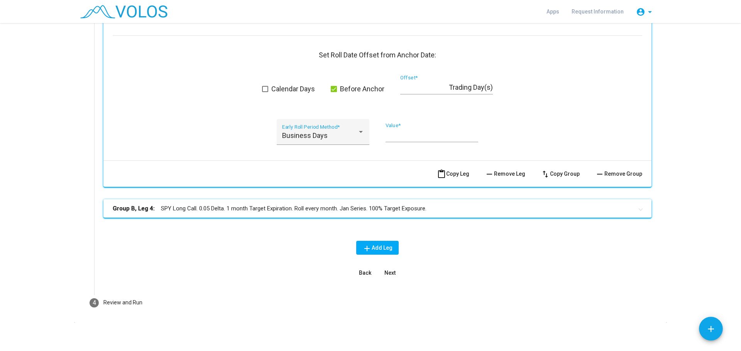
scroll to position [2137, 0]
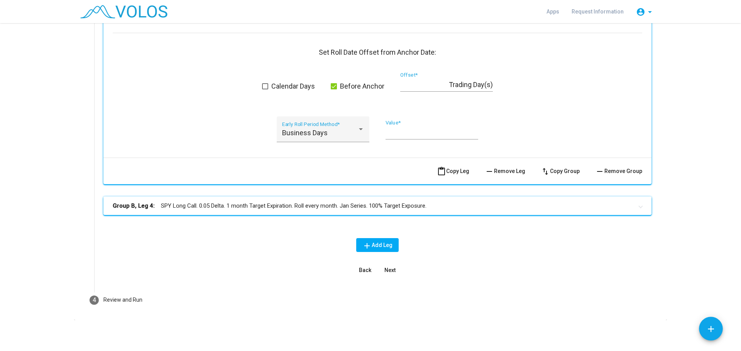
click at [434, 205] on mat-panel-title "Group B, Leg 4: SPY Long Call. 0.05 Delta. 1 month Target Expiration. Roll ever…" at bounding box center [373, 206] width 520 height 9
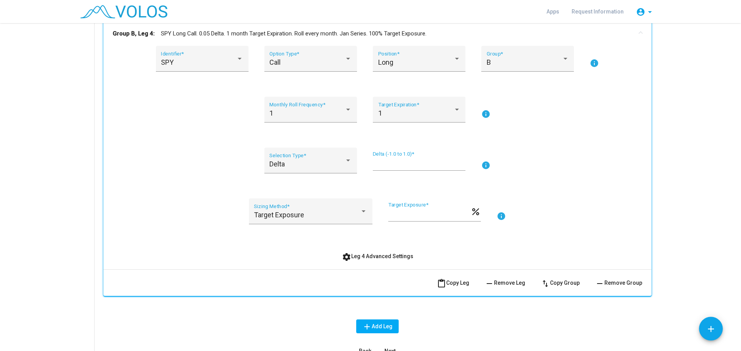
scroll to position [2394, 0]
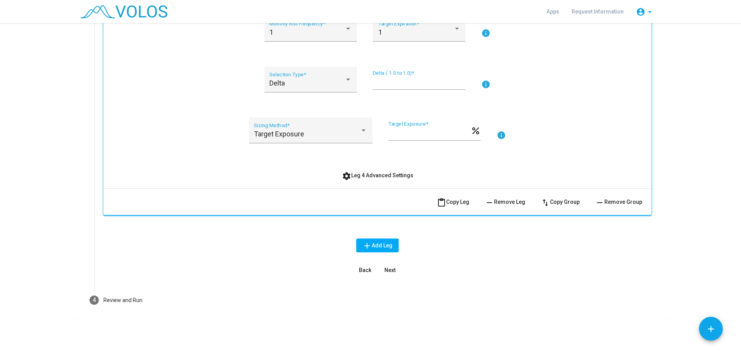
click at [386, 174] on span "settings Leg 4 Advanced Settings" at bounding box center [377, 175] width 71 height 6
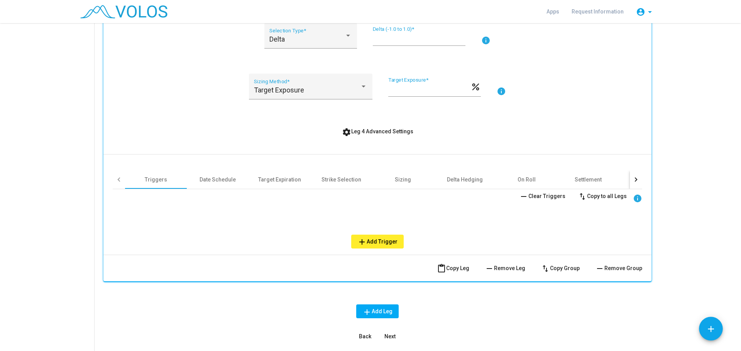
scroll to position [2504, 0]
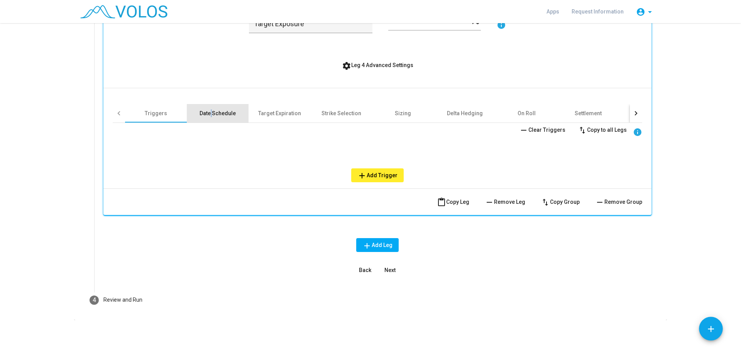
click at [210, 110] on div "Date Schedule" at bounding box center [217, 114] width 36 height 8
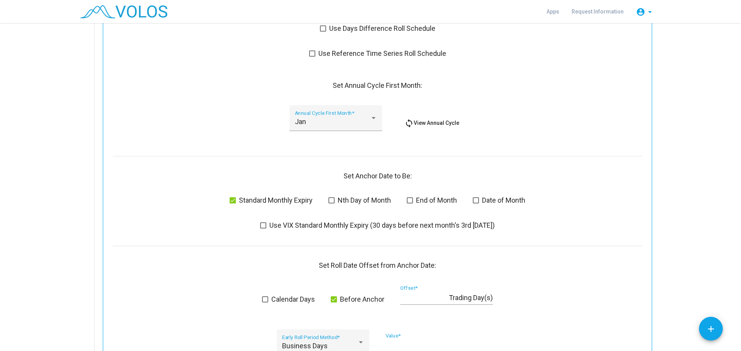
scroll to position [2658, 0]
click at [408, 199] on span at bounding box center [410, 200] width 6 height 6
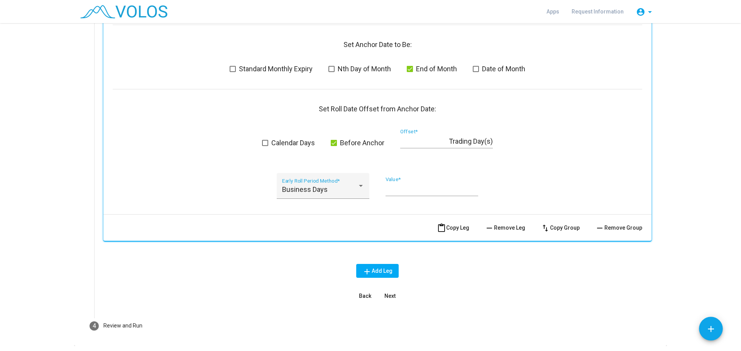
scroll to position [2813, 0]
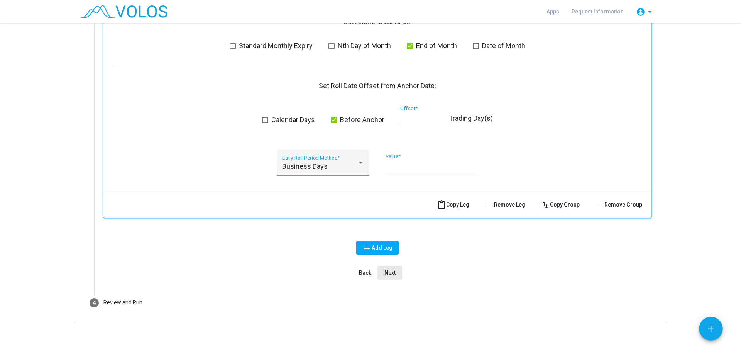
click at [388, 275] on span "Next" at bounding box center [389, 273] width 11 height 6
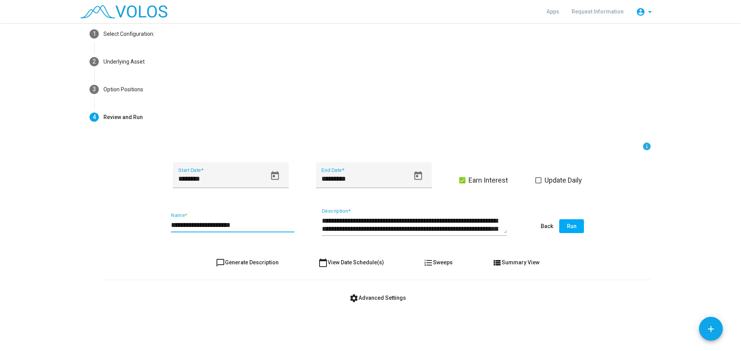
click at [248, 223] on input "**********" at bounding box center [232, 225] width 123 height 8
type input "**********"
click at [258, 260] on span "chat_bubble_outline Generate Description" at bounding box center [247, 263] width 63 height 6
type textarea "**********"
drag, startPoint x: 571, startPoint y: 225, endPoint x: 542, endPoint y: 184, distance: 49.7
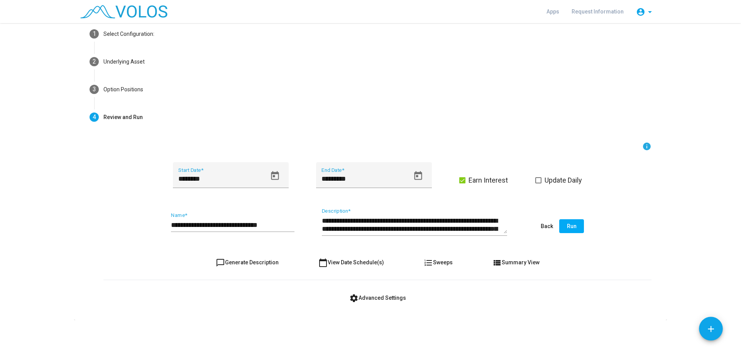
click at [551, 185] on form "**********" at bounding box center [377, 223] width 548 height 163
click at [535, 180] on span at bounding box center [538, 180] width 6 height 6
drag, startPoint x: 568, startPoint y: 220, endPoint x: 569, endPoint y: 227, distance: 6.7
click at [569, 227] on button "Run" at bounding box center [571, 227] width 25 height 14
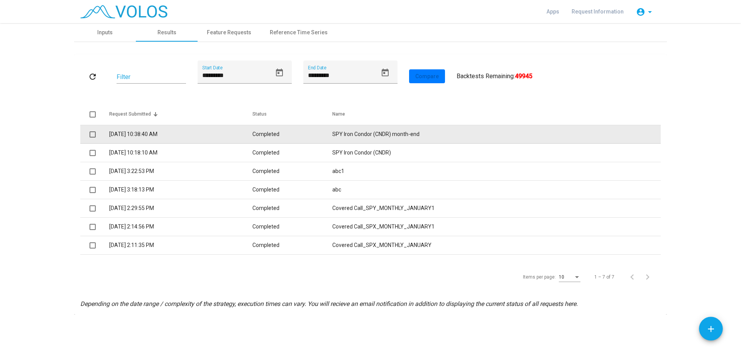
click at [363, 134] on td "SPY Iron Condor (CNDR) month-end" at bounding box center [496, 134] width 328 height 19
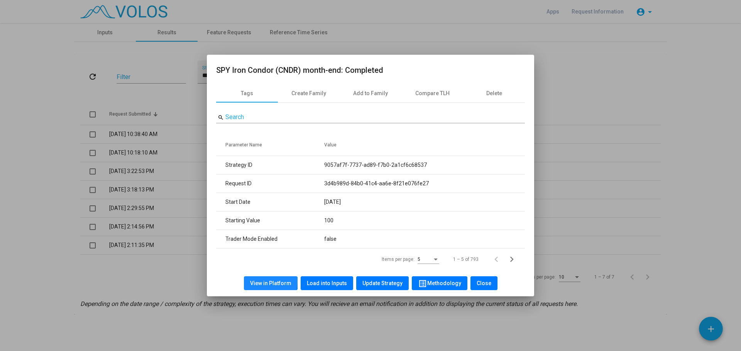
click at [273, 282] on span "View in Platform" at bounding box center [270, 283] width 41 height 6
click at [484, 285] on span "Close" at bounding box center [483, 283] width 15 height 6
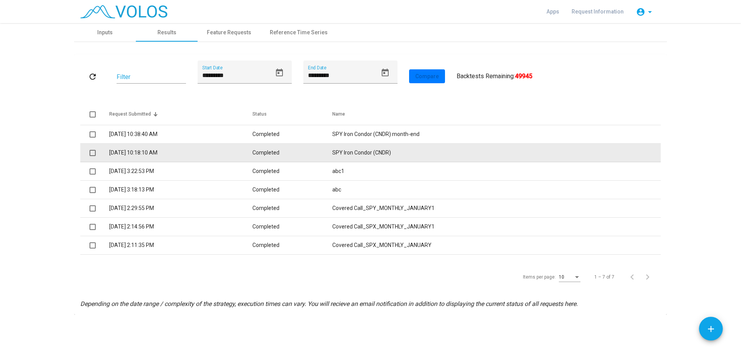
click at [364, 150] on td "SPY Iron Condor (CNDR)" at bounding box center [496, 153] width 328 height 19
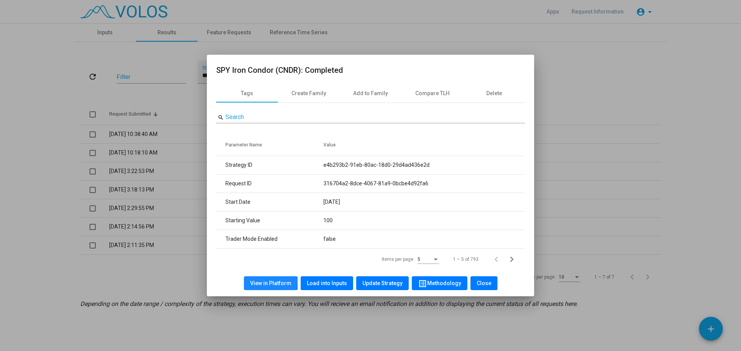
click at [269, 282] on span "View in Platform" at bounding box center [270, 283] width 41 height 6
click at [485, 283] on span "Close" at bounding box center [483, 283] width 15 height 6
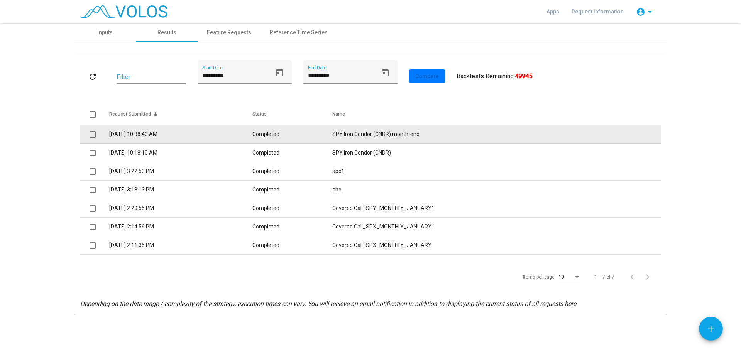
click at [392, 130] on td "SPY Iron Condor (CNDR) month-end" at bounding box center [496, 134] width 328 height 19
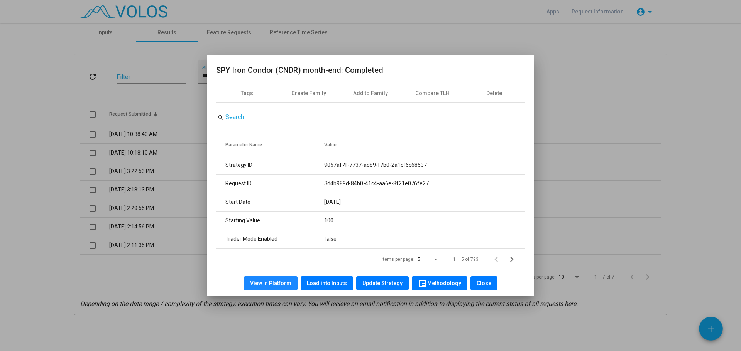
click at [282, 284] on span "View in Platform" at bounding box center [270, 283] width 41 height 6
click at [481, 284] on span "Close" at bounding box center [483, 283] width 15 height 6
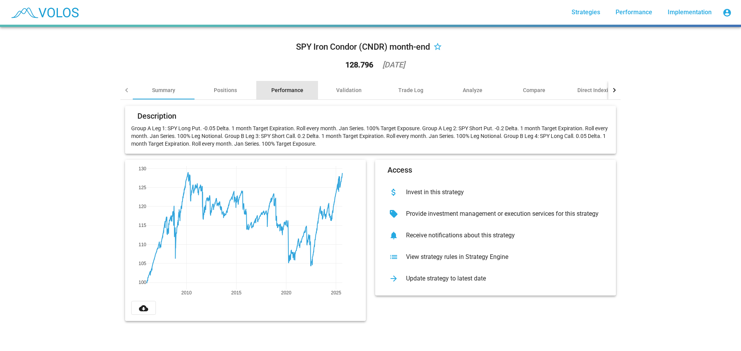
click at [282, 88] on div "Performance" at bounding box center [287, 90] width 32 height 8
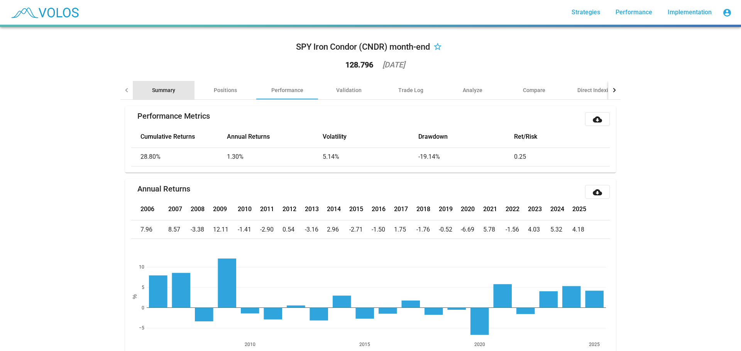
click at [163, 87] on div "Summary" at bounding box center [163, 90] width 23 height 8
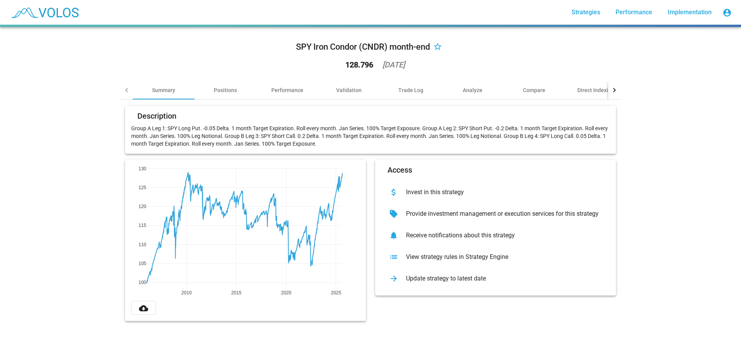
click at [125, 90] on div at bounding box center [127, 90] width 4 height 4
click at [122, 89] on div at bounding box center [126, 90] width 12 height 19
click at [331, 51] on div "SPY Iron Condor (CNDR) month-end" at bounding box center [363, 47] width 134 height 12
click at [162, 90] on div "Summary" at bounding box center [163, 90] width 23 height 8
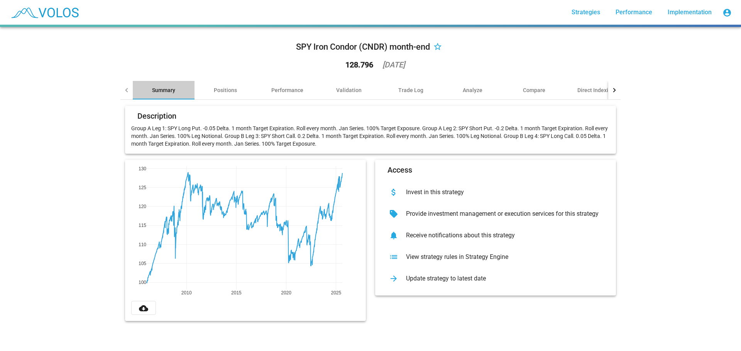
click at [162, 90] on div "Summary" at bounding box center [163, 90] width 23 height 8
click at [583, 7] on link "Strategies" at bounding box center [585, 12] width 41 height 14
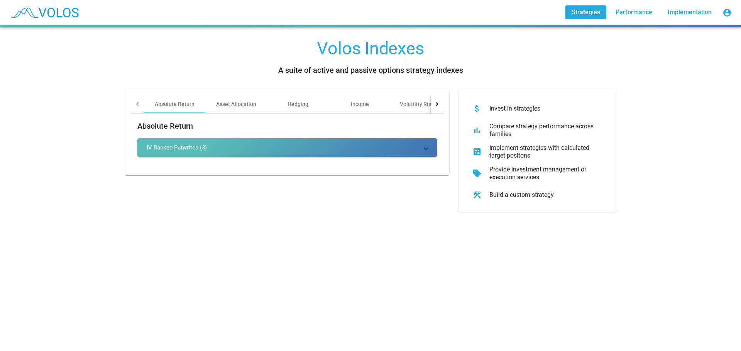
click at [139, 103] on div at bounding box center [137, 104] width 12 height 19
click at [136, 104] on div at bounding box center [138, 104] width 4 height 4
click at [237, 104] on div "Asset Allocation" at bounding box center [236, 104] width 40 height 8
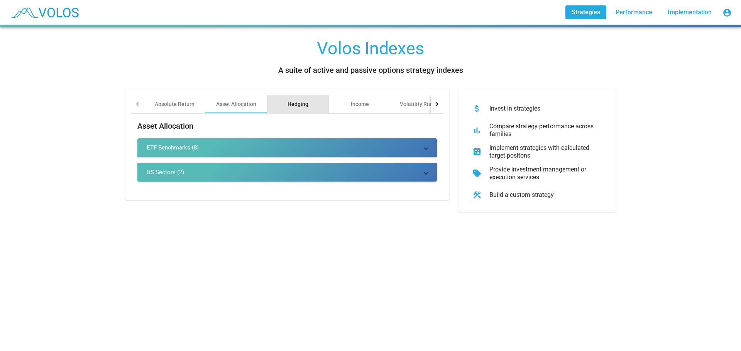
click at [297, 105] on div "Hedging" at bounding box center [297, 104] width 21 height 8
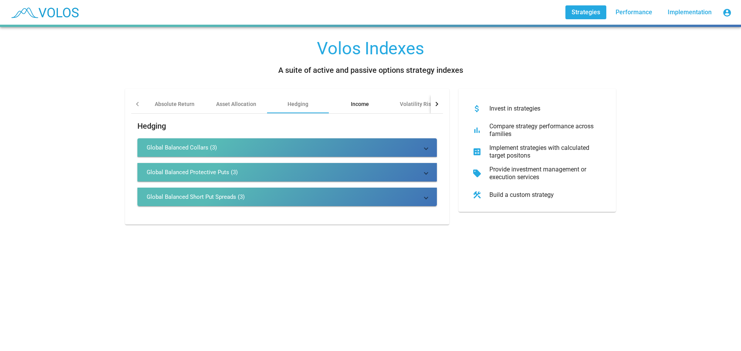
click at [356, 103] on div "Income" at bounding box center [360, 104] width 18 height 8
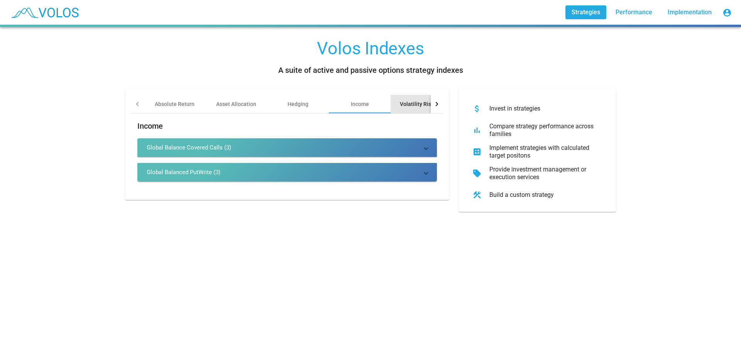
click at [424, 102] on div "Volatility Risk Premia" at bounding box center [426, 104] width 53 height 8
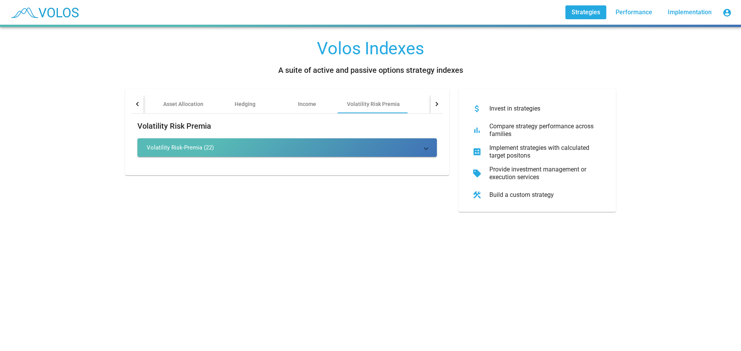
click at [27, 10] on img at bounding box center [44, 12] width 76 height 19
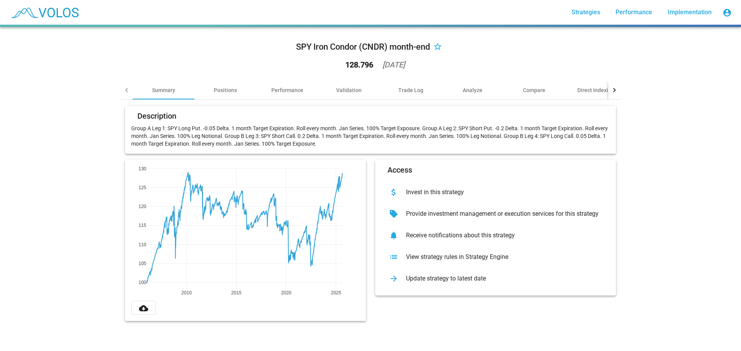
click at [125, 89] on div at bounding box center [127, 90] width 4 height 4
click at [686, 305] on div "SPY Iron Condor (CNDR) month-end star_border 128.796 [DATE] Summary Positions P…" at bounding box center [370, 189] width 741 height 324
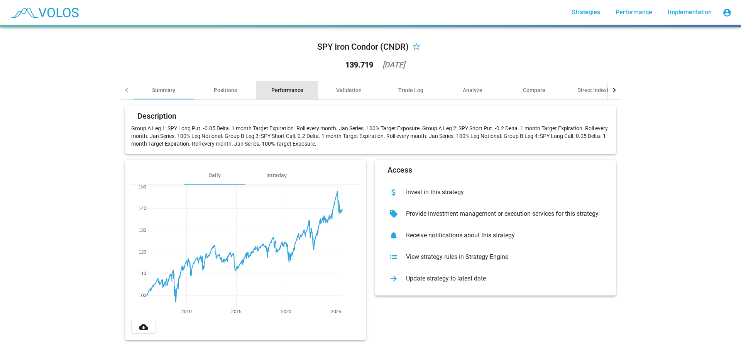
click at [275, 91] on div "Performance" at bounding box center [287, 90] width 32 height 8
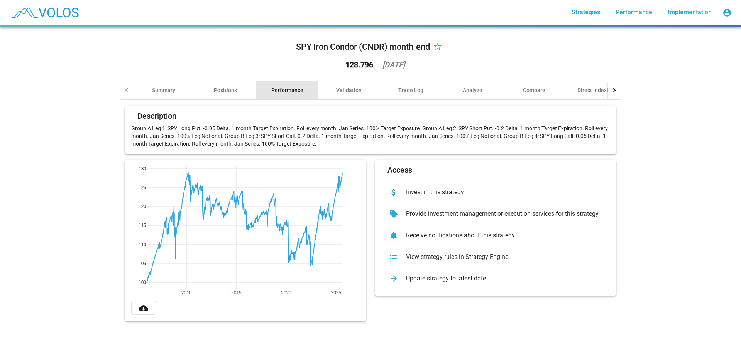
click at [289, 88] on div "Performance" at bounding box center [287, 90] width 32 height 8
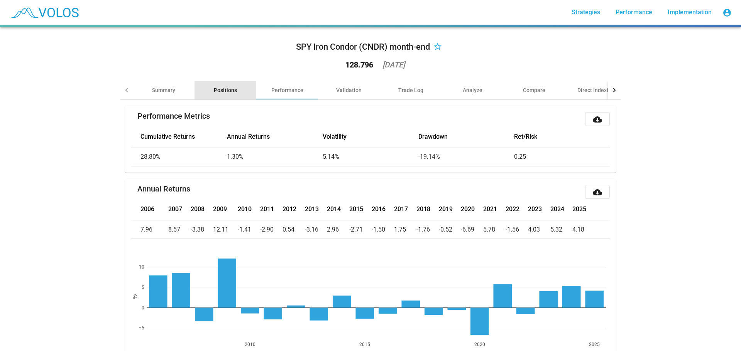
click at [231, 92] on div "Positions" at bounding box center [225, 90] width 23 height 8
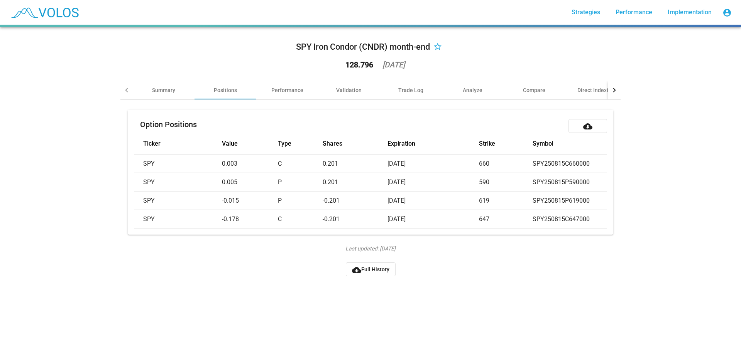
drag, startPoint x: 382, startPoint y: 277, endPoint x: 493, endPoint y: 306, distance: 114.0
click at [493, 306] on div "SPY Iron Condor (CNDR) month-end star_border 128.796 [DATE] Summary Positions P…" at bounding box center [370, 189] width 741 height 324
click at [379, 273] on span "cloud_download Full History" at bounding box center [370, 270] width 37 height 6
